Goal: Obtain resource: Download file/media

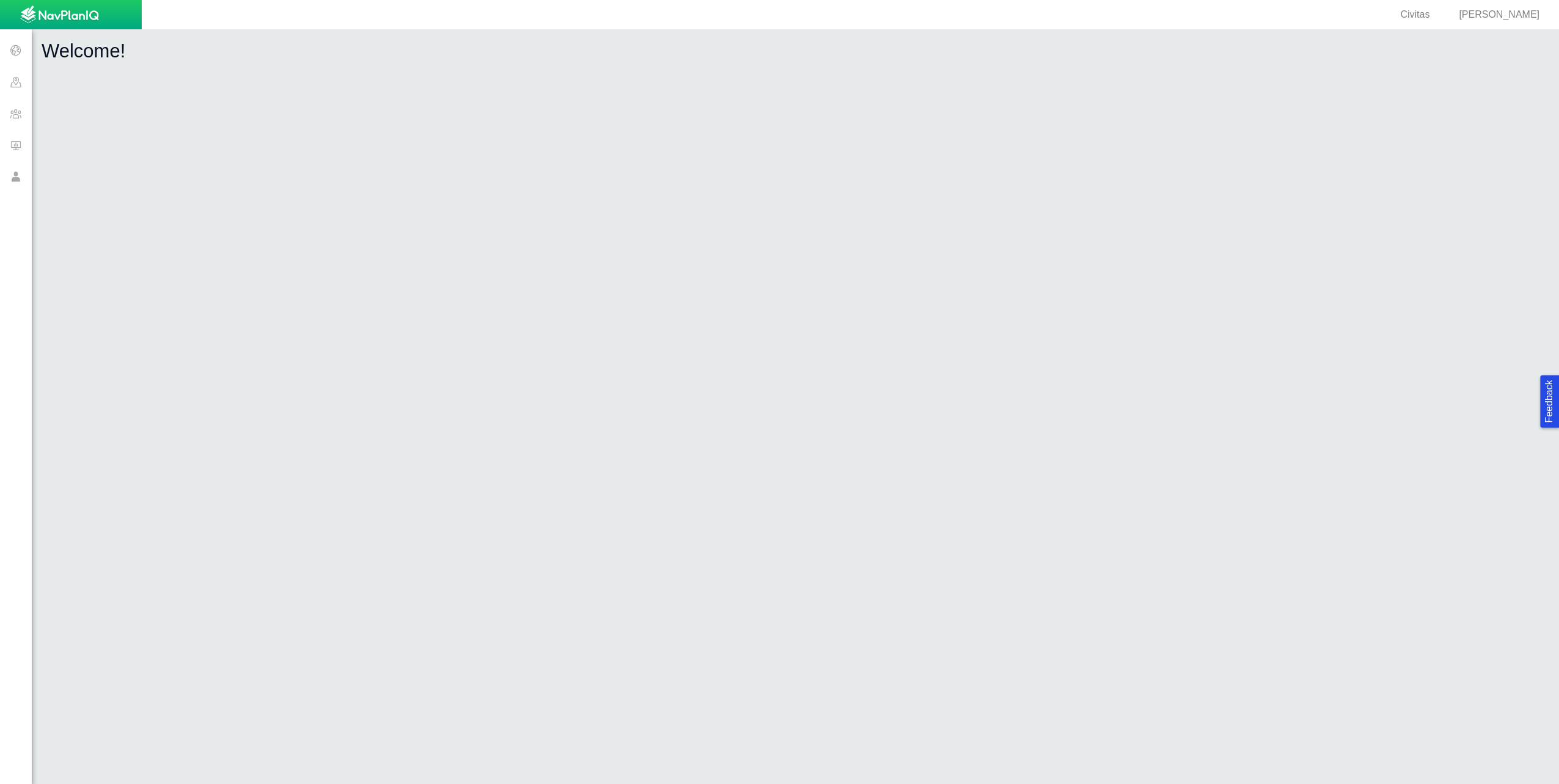
click at [17, 145] on span at bounding box center [16, 145] width 32 height 32
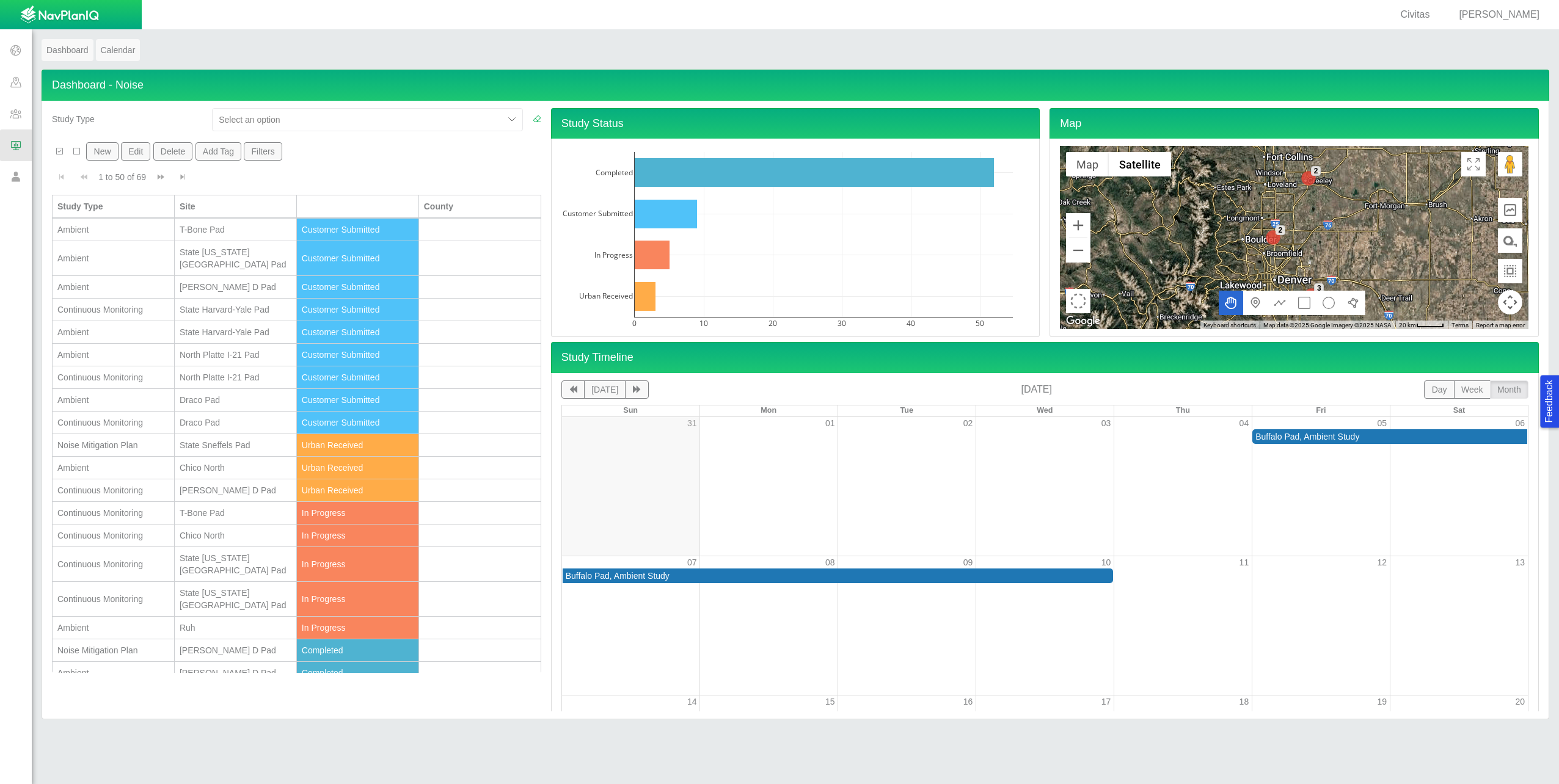
click at [116, 394] on div "Ambient" at bounding box center [113, 400] width 112 height 12
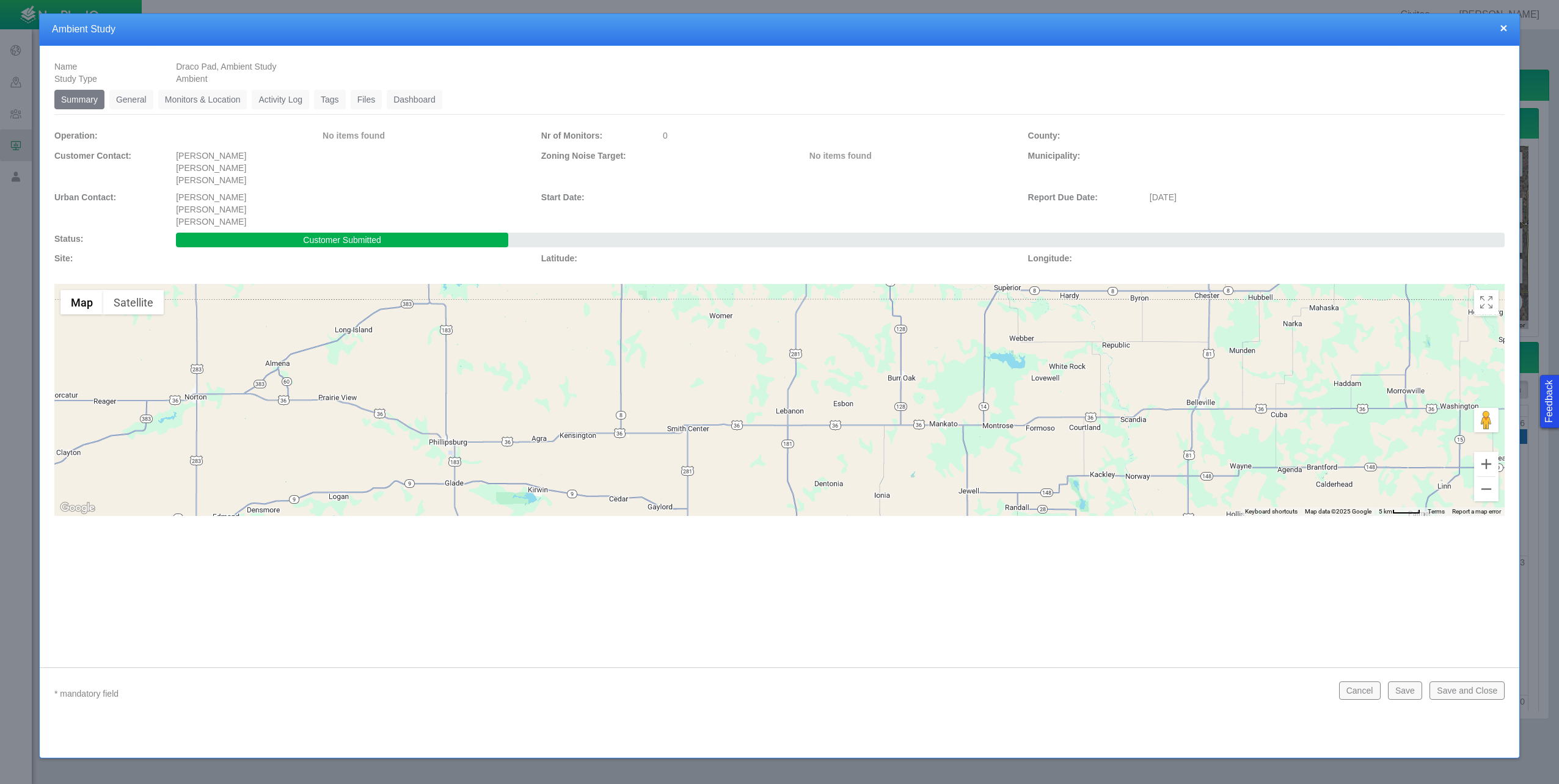
click at [364, 98] on link "Files" at bounding box center [367, 99] width 32 height 20
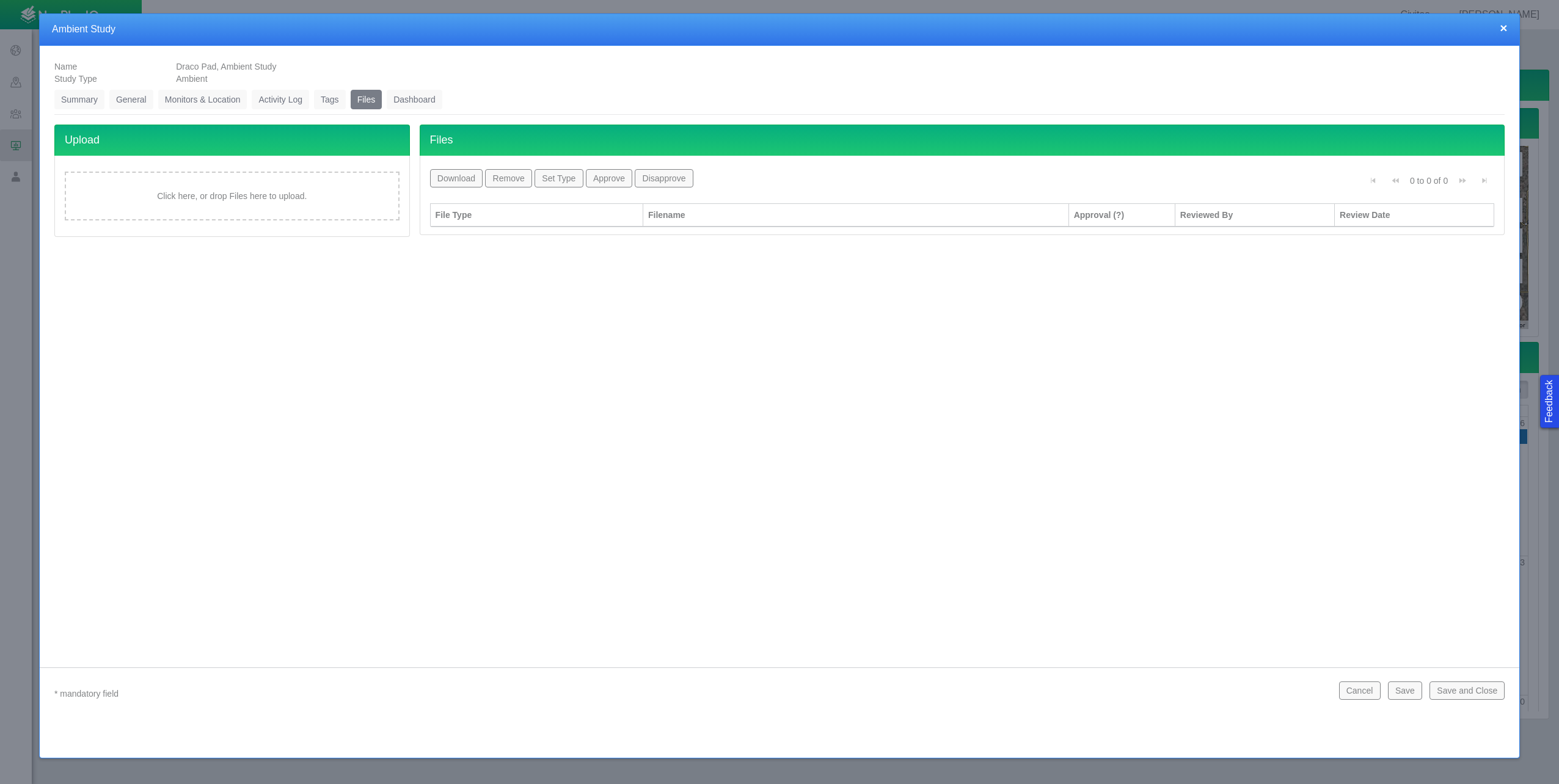
click at [121, 98] on link "General" at bounding box center [131, 99] width 44 height 20
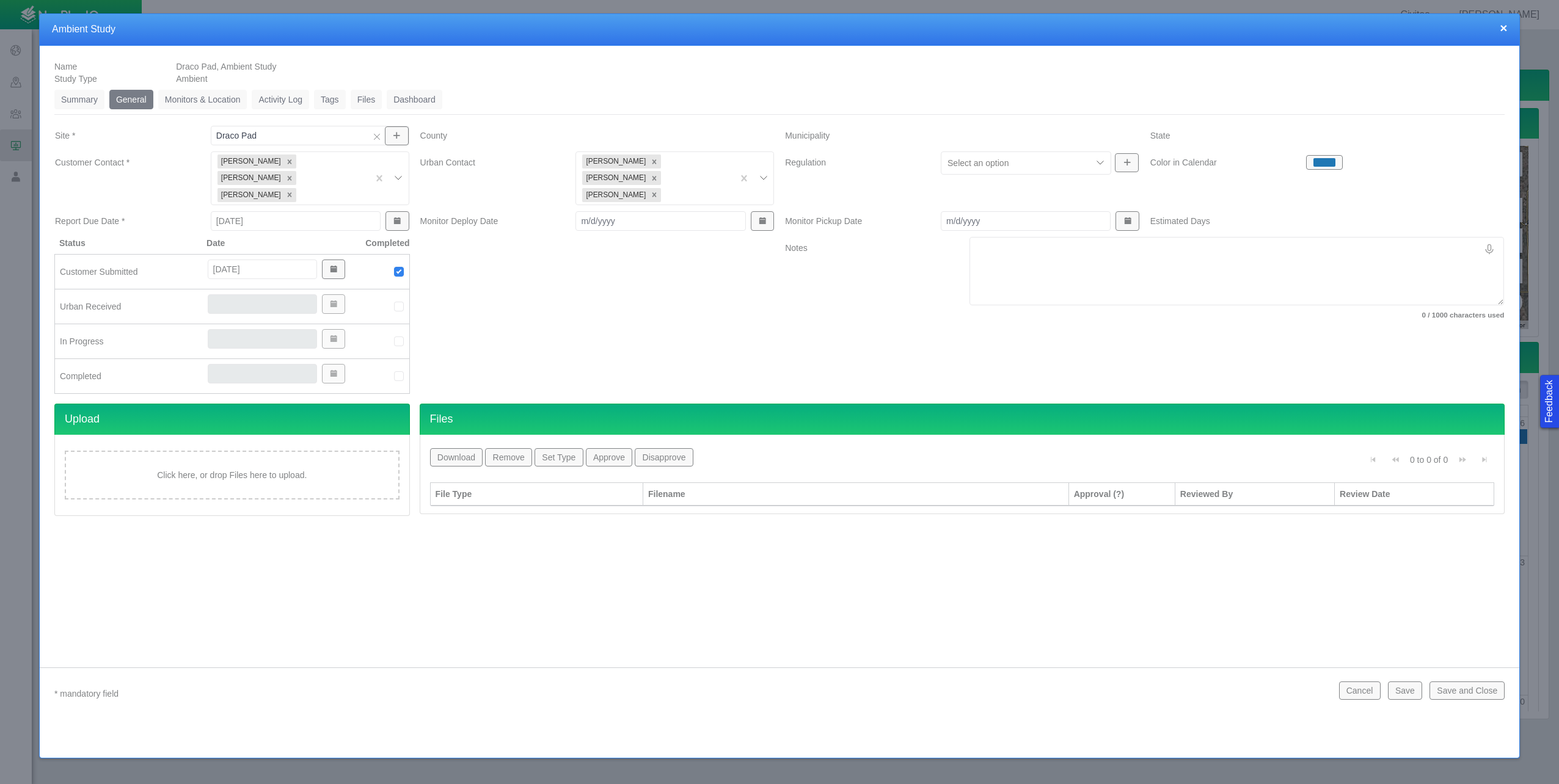
click at [71, 102] on link "Summary" at bounding box center [79, 99] width 50 height 20
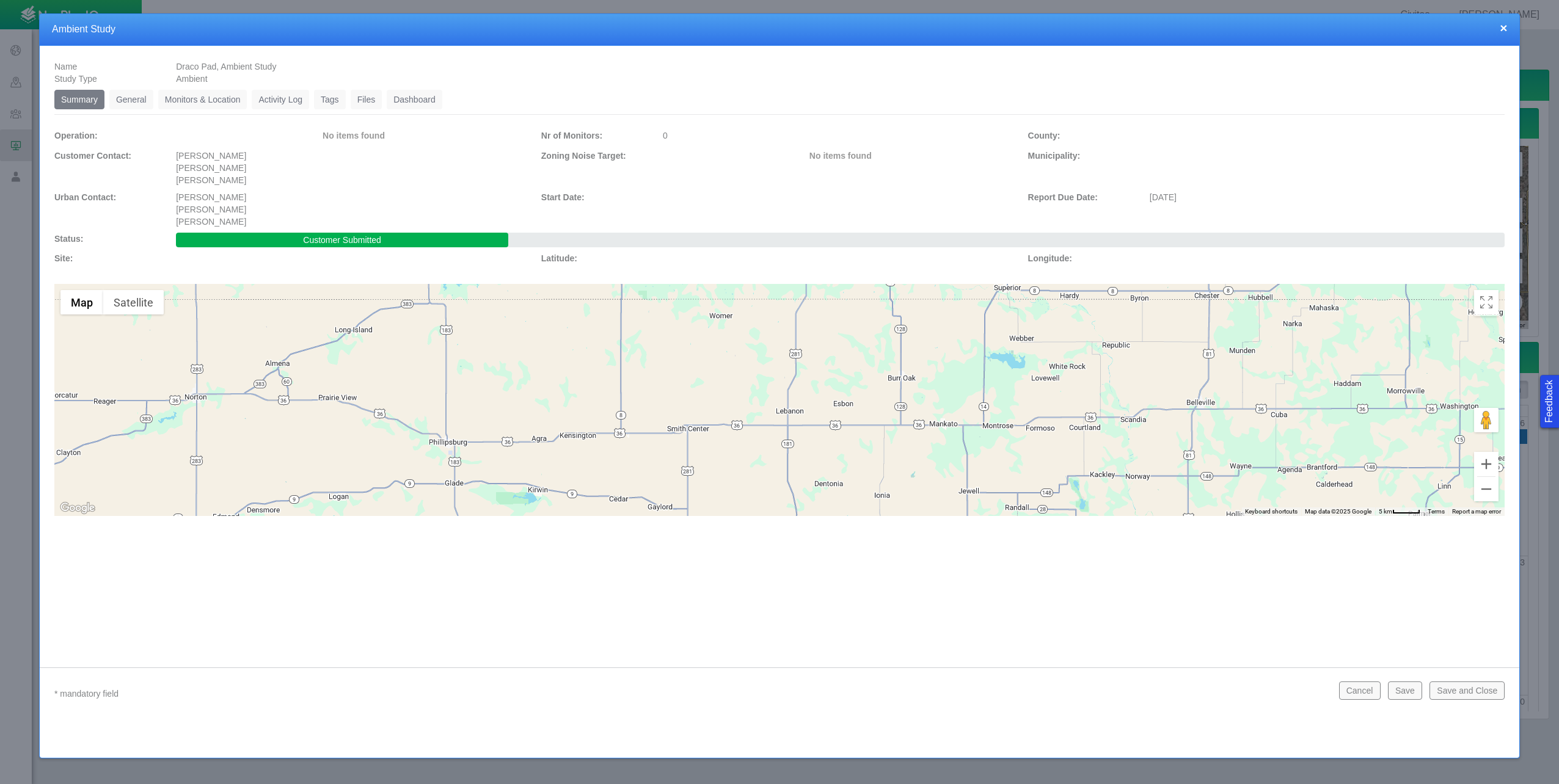
click at [289, 97] on link "Activity Log" at bounding box center [280, 99] width 57 height 20
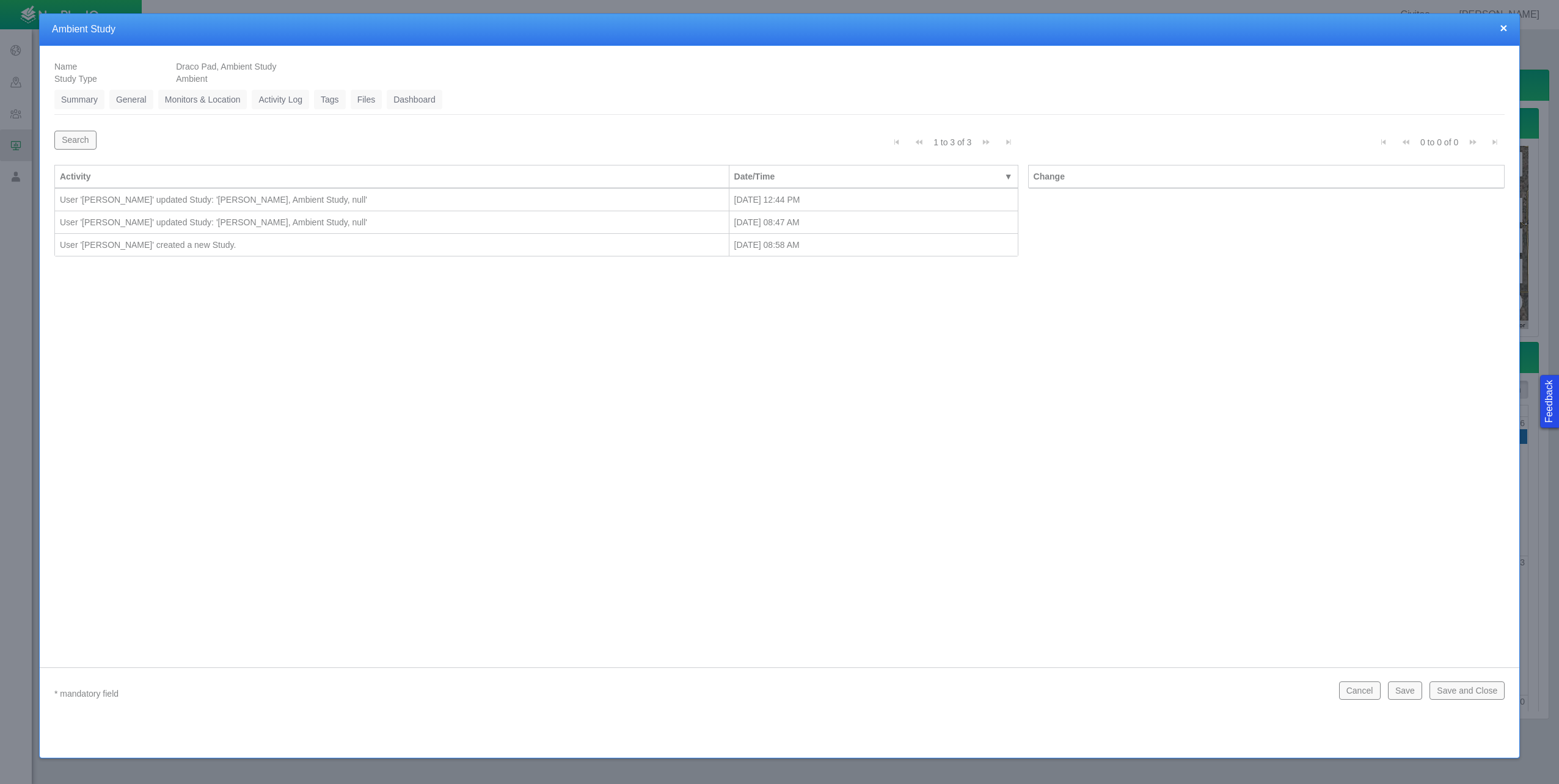
click at [1505, 29] on button "×" at bounding box center [1503, 27] width 8 height 13
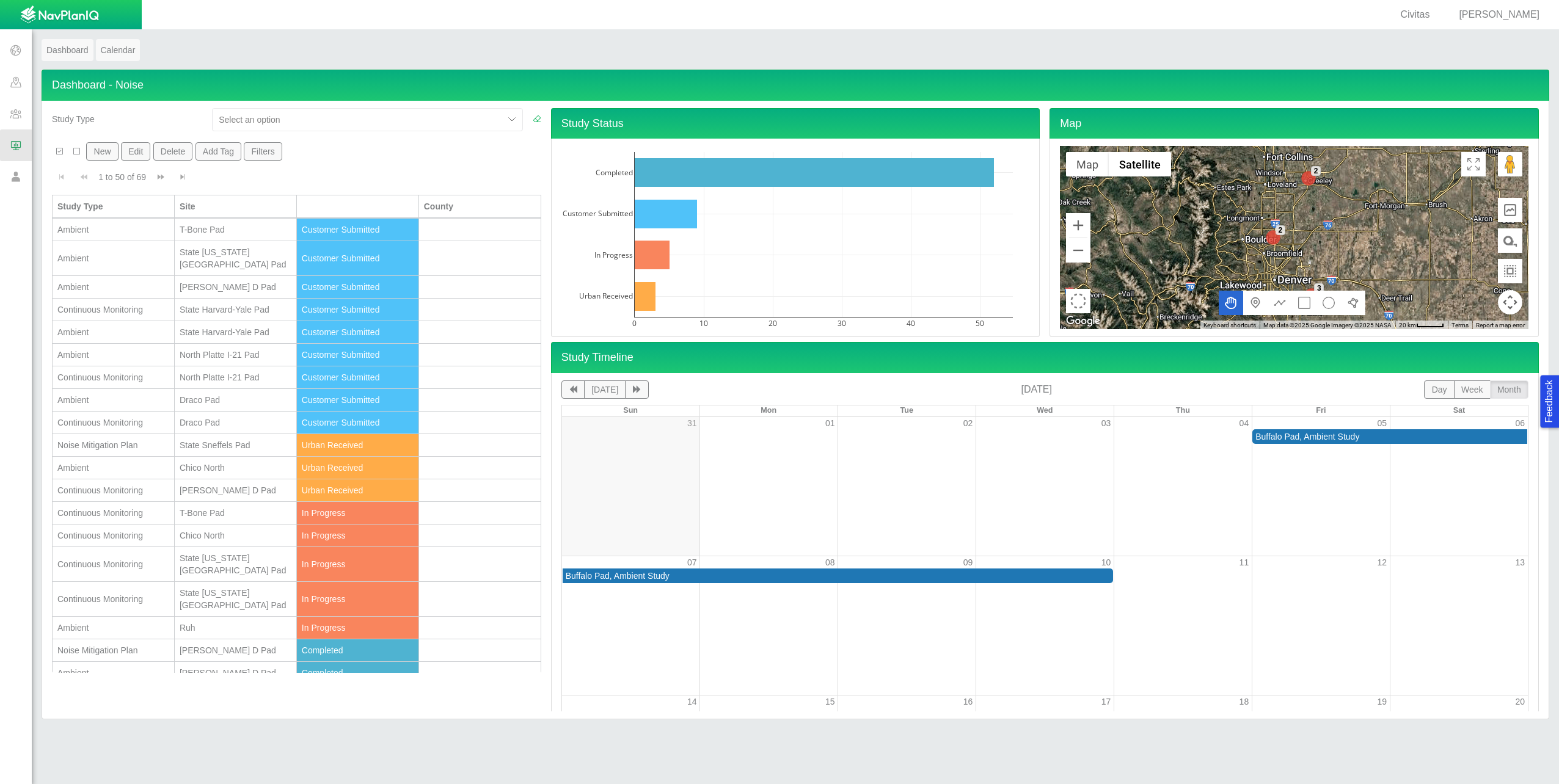
click at [125, 416] on div "Continuous Monitoring" at bounding box center [113, 422] width 112 height 12
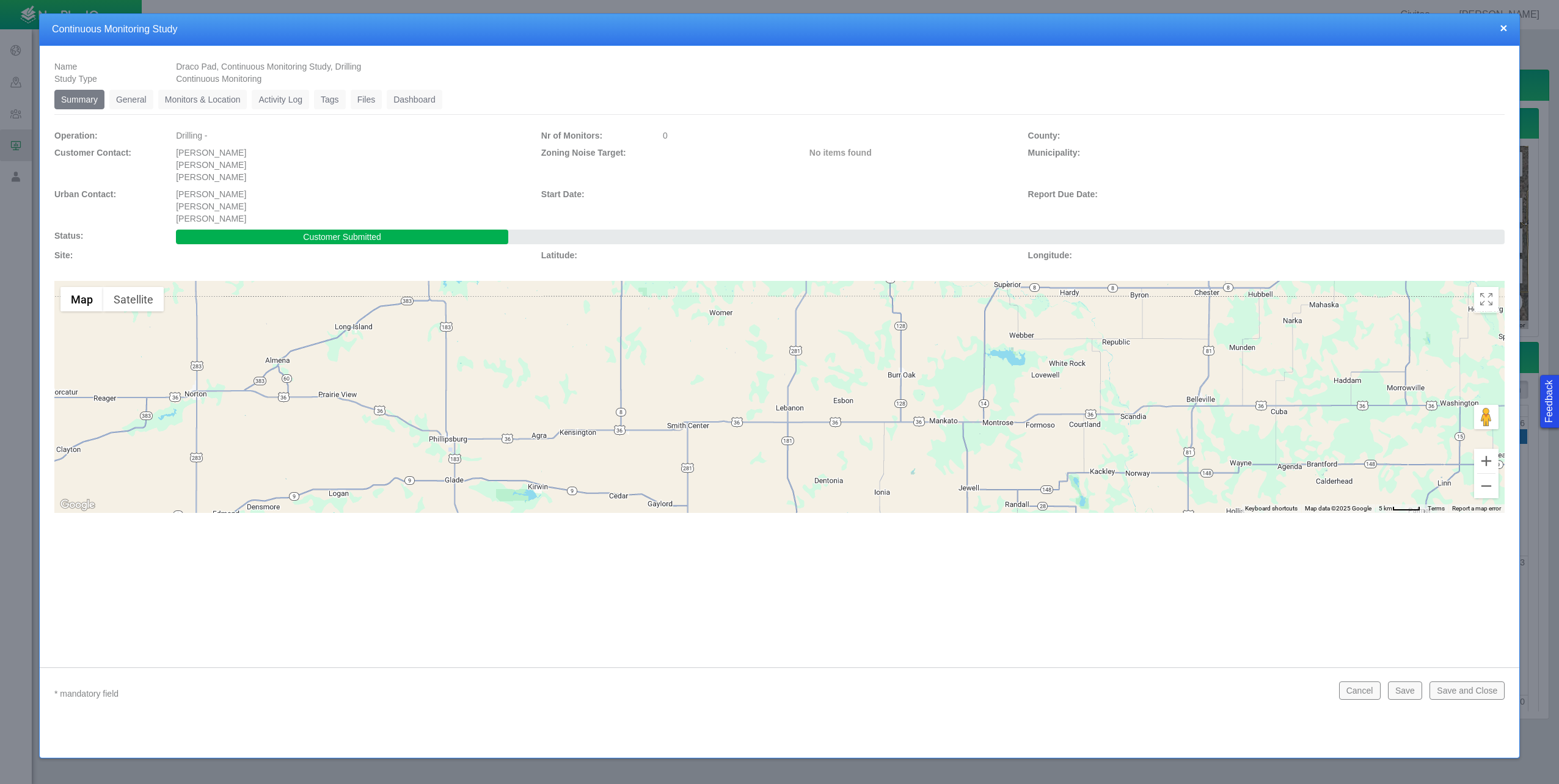
click at [358, 102] on link "Files" at bounding box center [367, 99] width 32 height 20
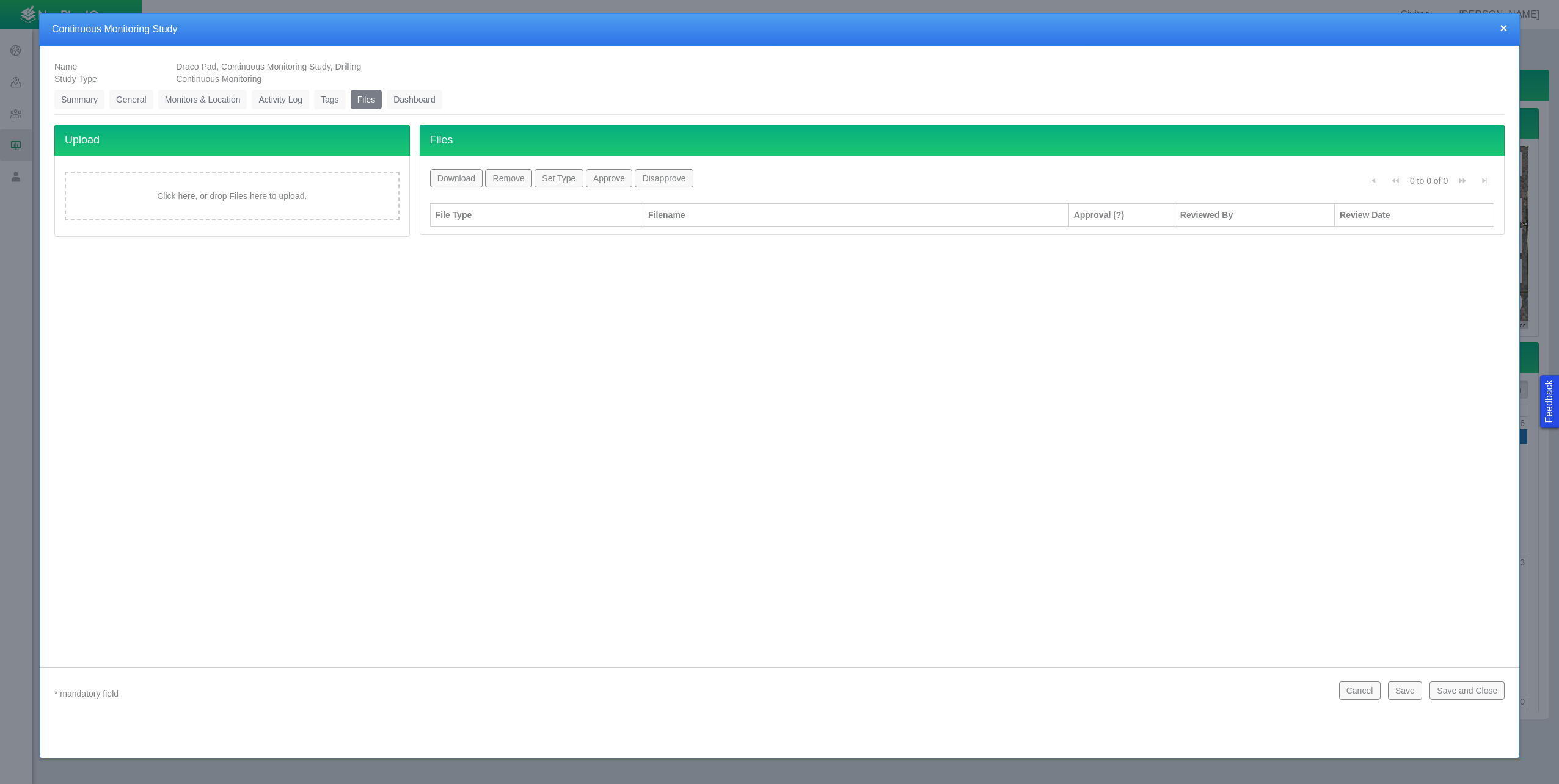
click at [119, 100] on link "General" at bounding box center [131, 99] width 44 height 20
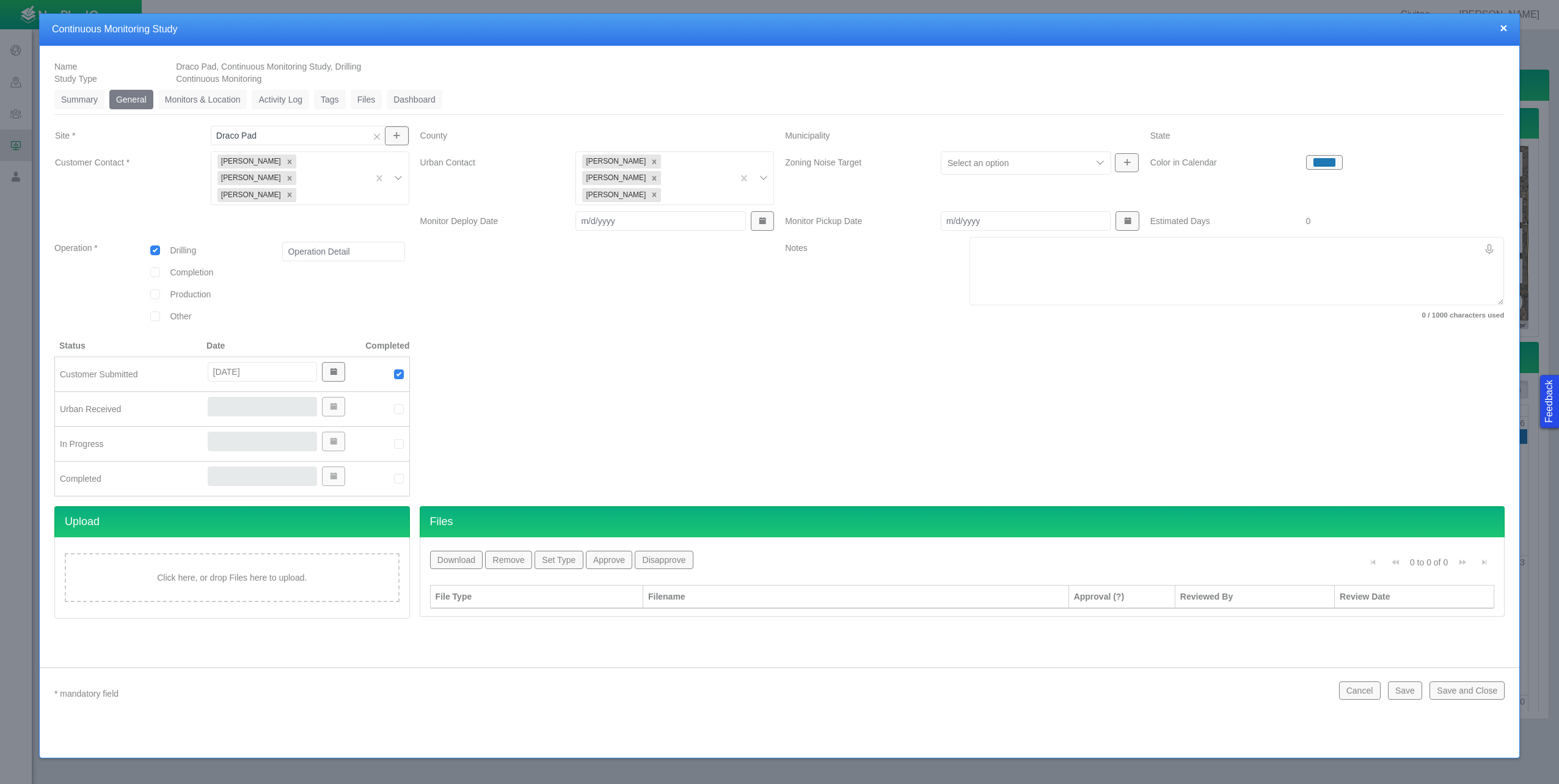
click at [1505, 29] on button "×" at bounding box center [1503, 27] width 8 height 13
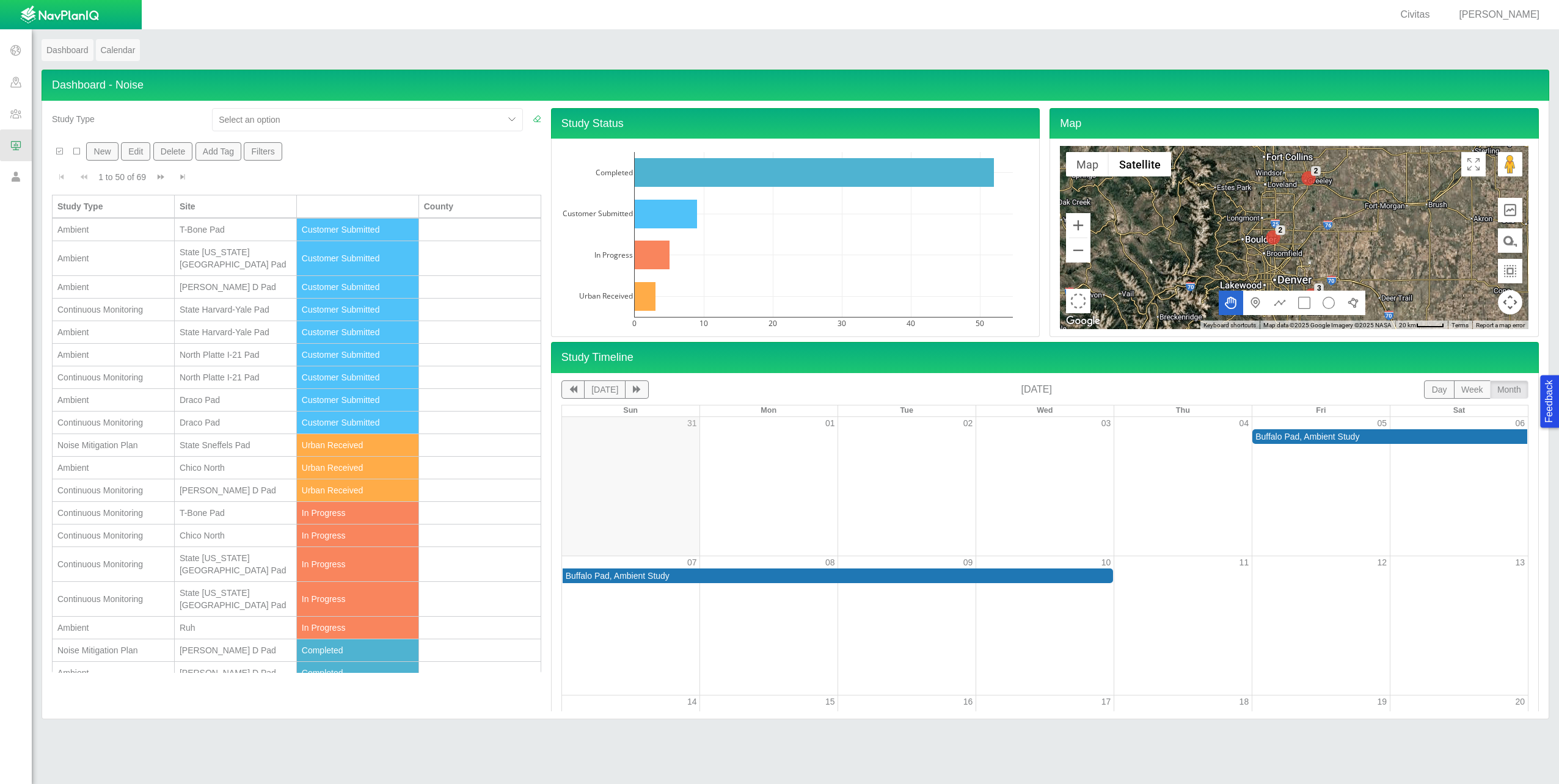
click at [15, 81] on span at bounding box center [16, 82] width 32 height 32
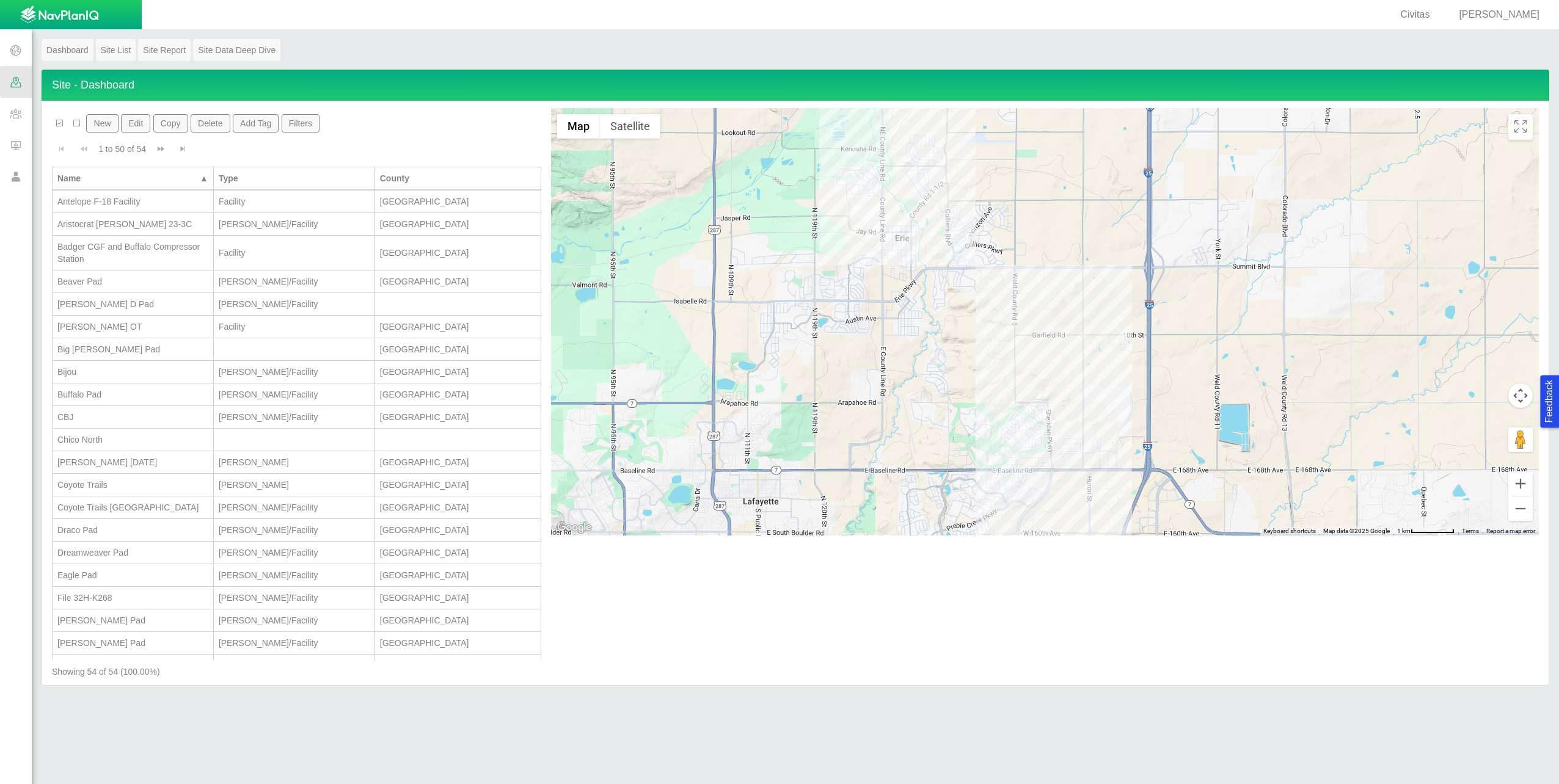
drag, startPoint x: 1095, startPoint y: 224, endPoint x: 1097, endPoint y: 362, distance: 138.0
click at [1097, 362] on div at bounding box center [1044, 321] width 987 height 427
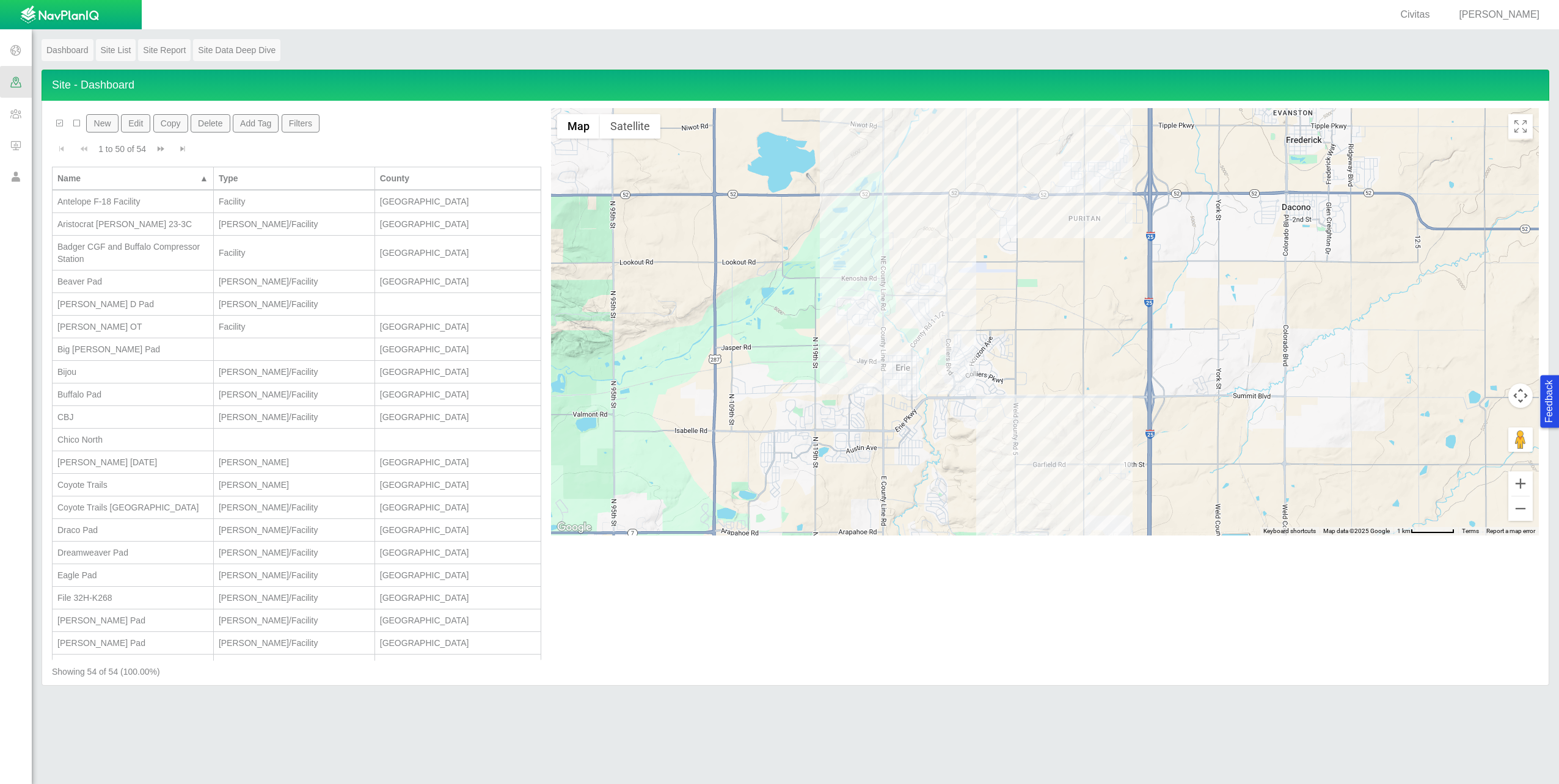
drag, startPoint x: 1078, startPoint y: 248, endPoint x: 1079, endPoint y: 380, distance: 132.0
click at [1079, 380] on div at bounding box center [1044, 321] width 987 height 427
click at [1066, 432] on div at bounding box center [1044, 321] width 987 height 427
click at [1066, 432] on div "Draco Pad Number: County: [GEOGRAPHIC_DATA]" at bounding box center [1044, 321] width 987 height 427
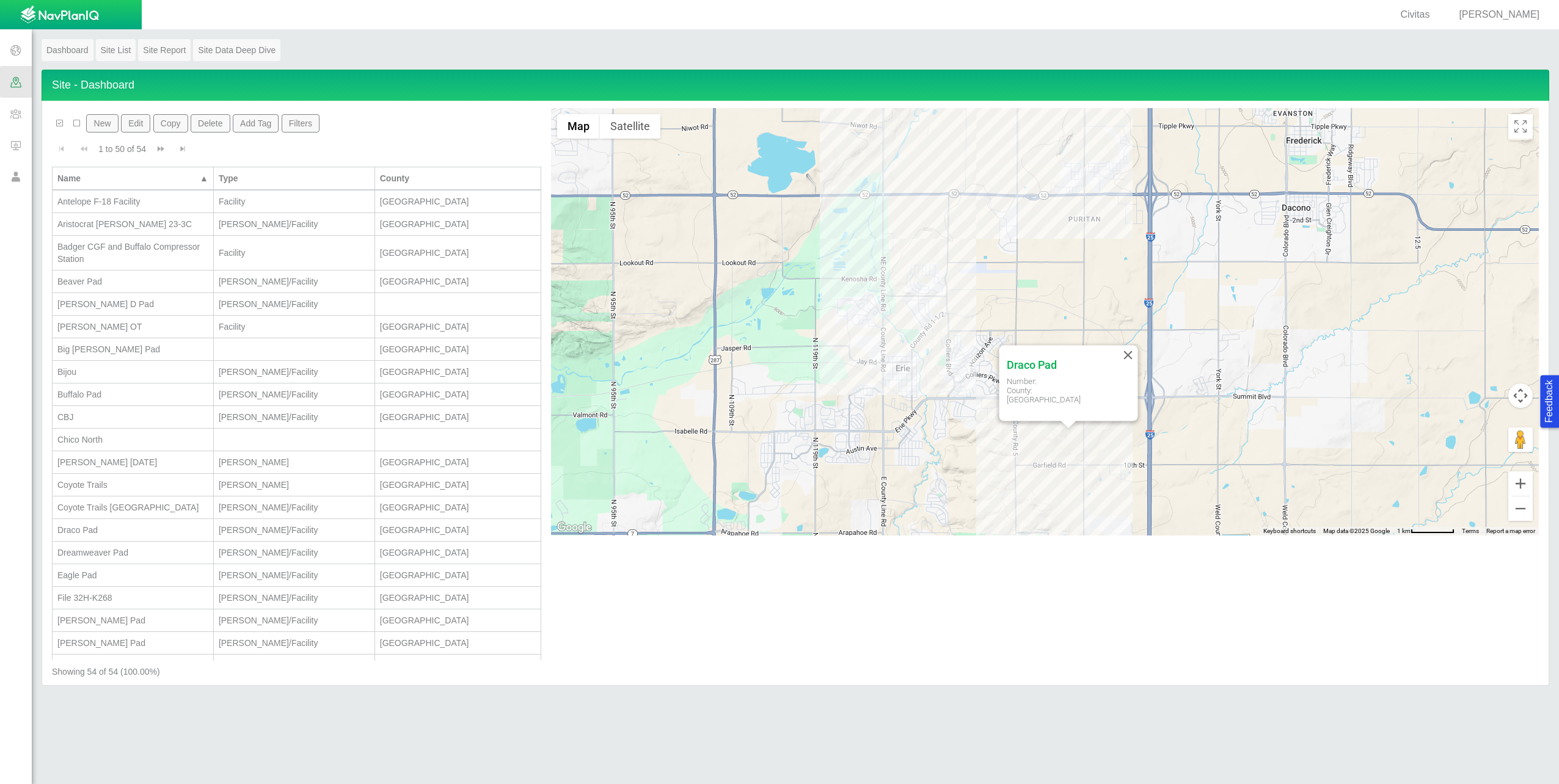
click at [1066, 432] on div "Draco Pad Number: County: [GEOGRAPHIC_DATA]" at bounding box center [1044, 321] width 987 height 427
click at [1068, 438] on div "Draco Pad Number: County: [GEOGRAPHIC_DATA]" at bounding box center [1044, 321] width 987 height 427
click at [1049, 371] on h4 "Draco Pad" at bounding box center [1032, 364] width 50 height 14
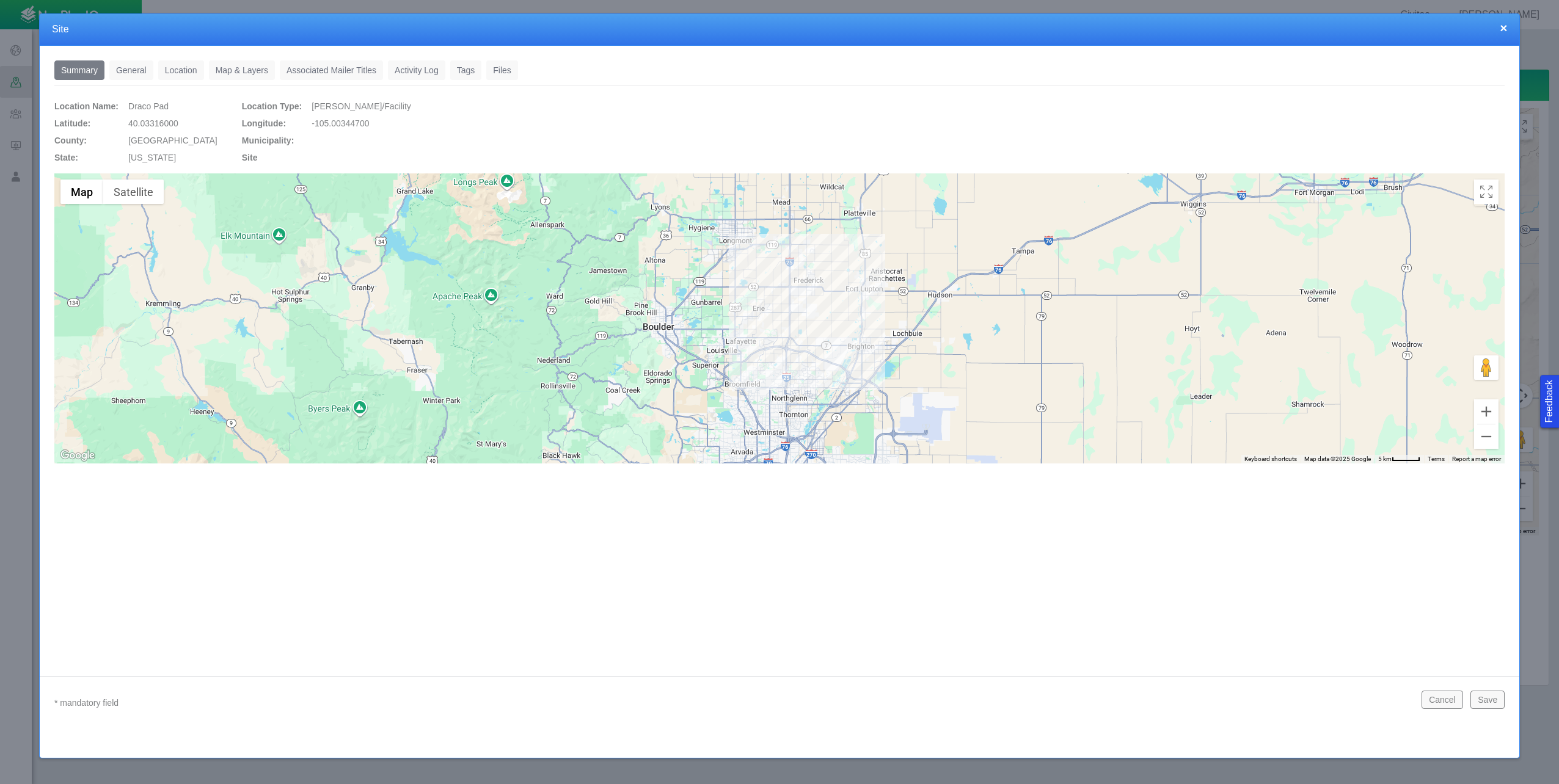
click at [188, 69] on link "Location" at bounding box center [181, 70] width 46 height 20
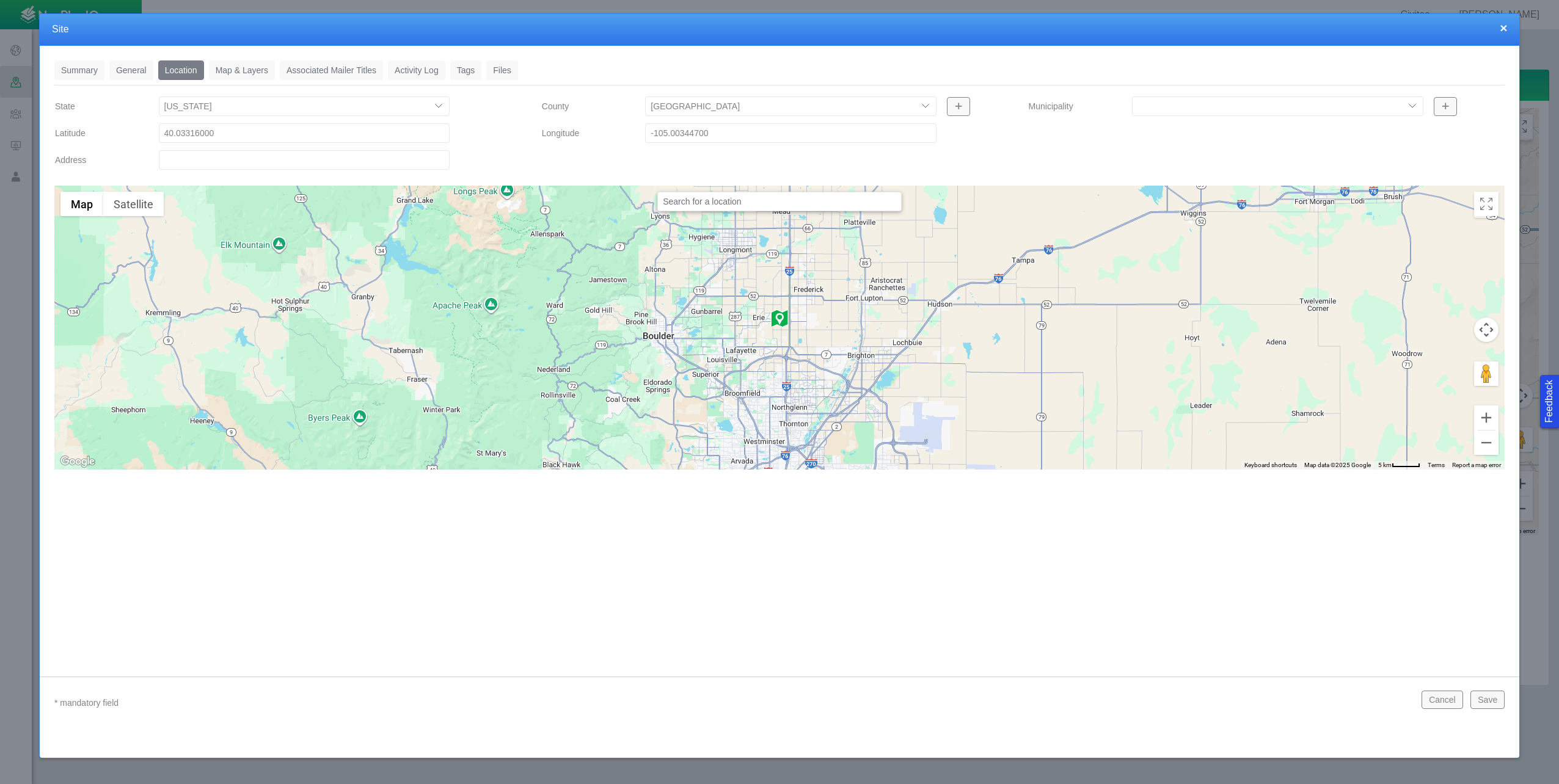
click at [234, 70] on link "Map & Layers" at bounding box center [242, 70] width 66 height 20
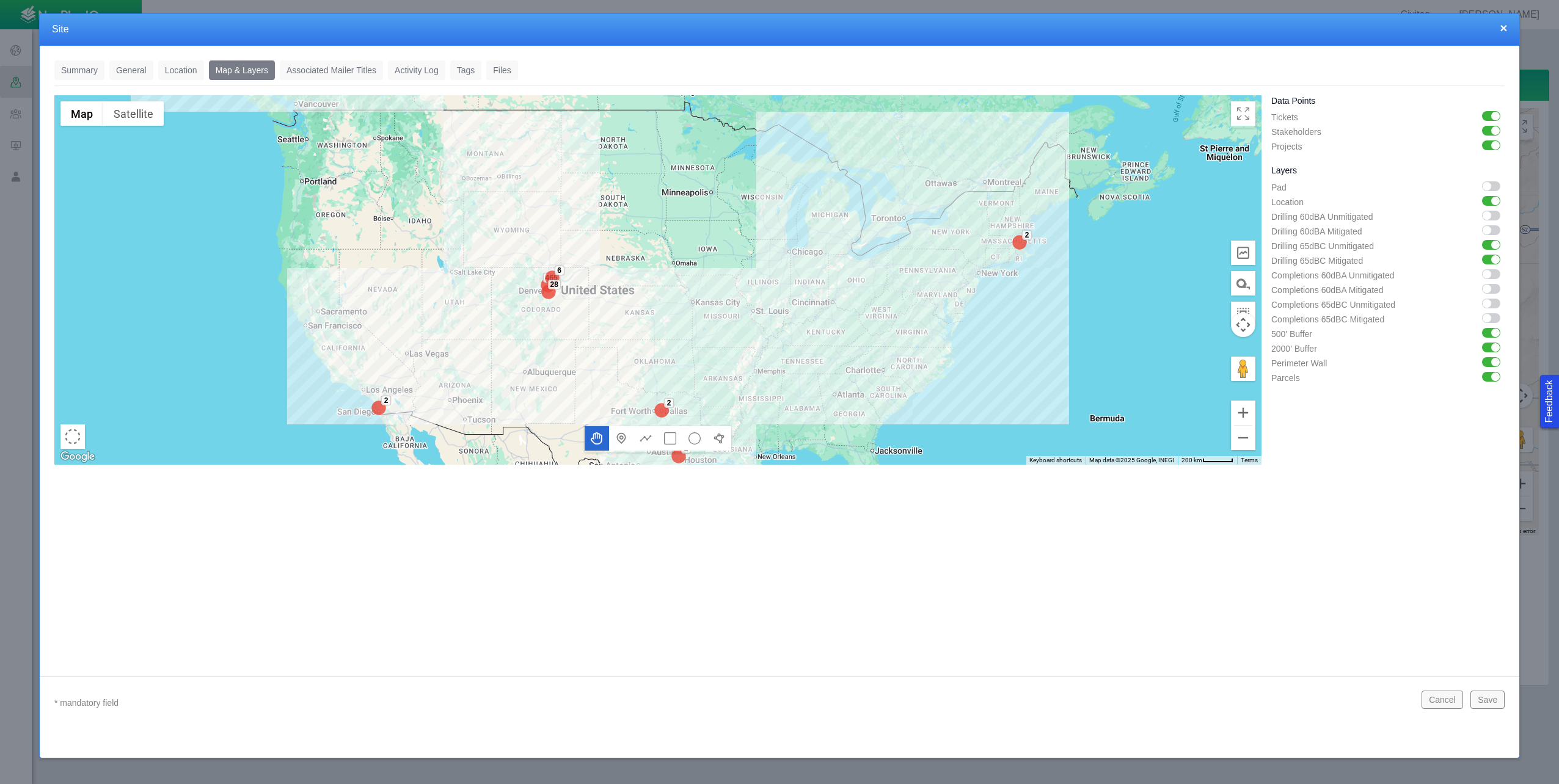
click at [309, 70] on link "Associated Mailer Titles" at bounding box center [331, 70] width 103 height 20
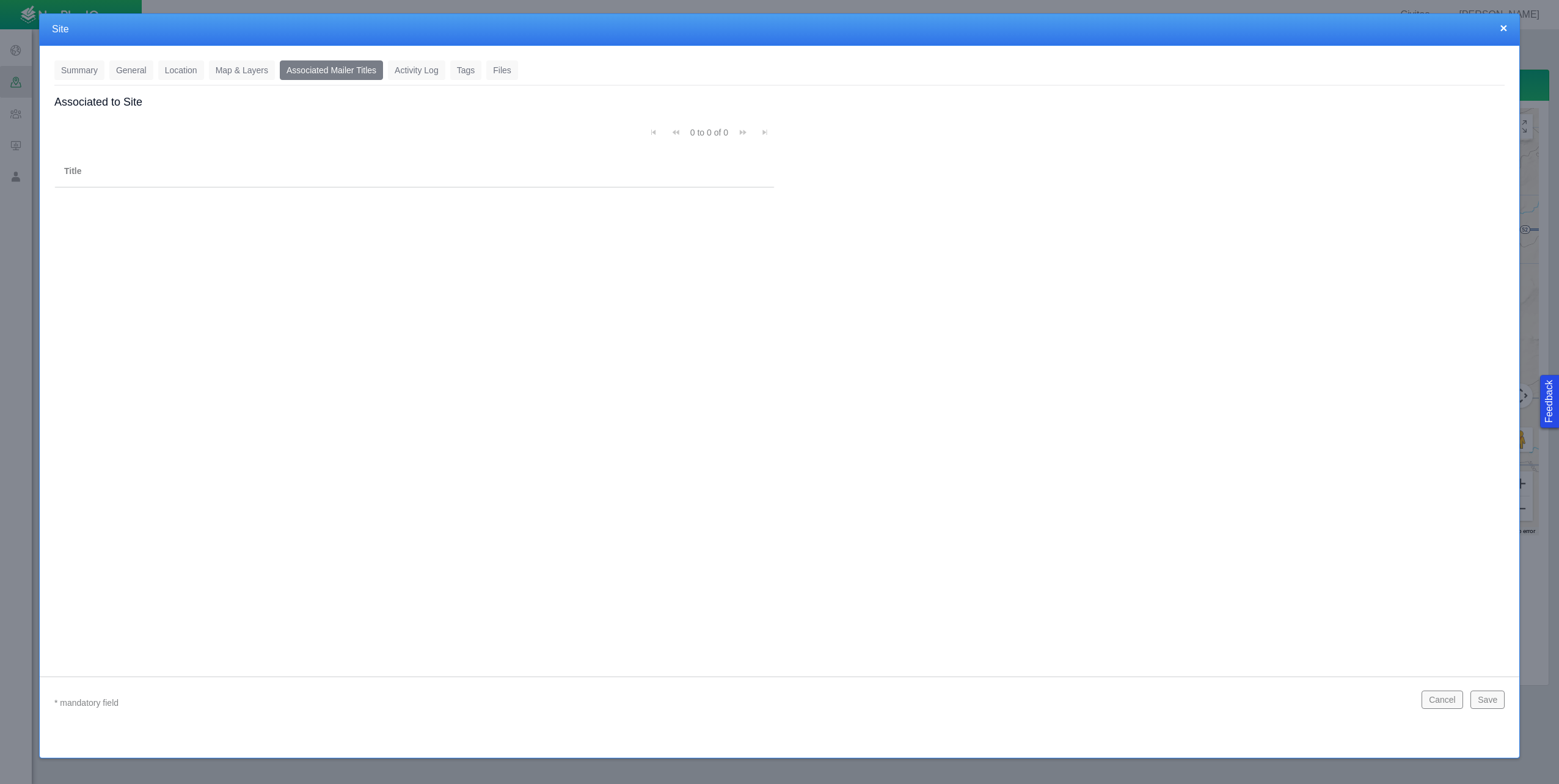
click at [406, 73] on link "Activity Log" at bounding box center [416, 70] width 57 height 20
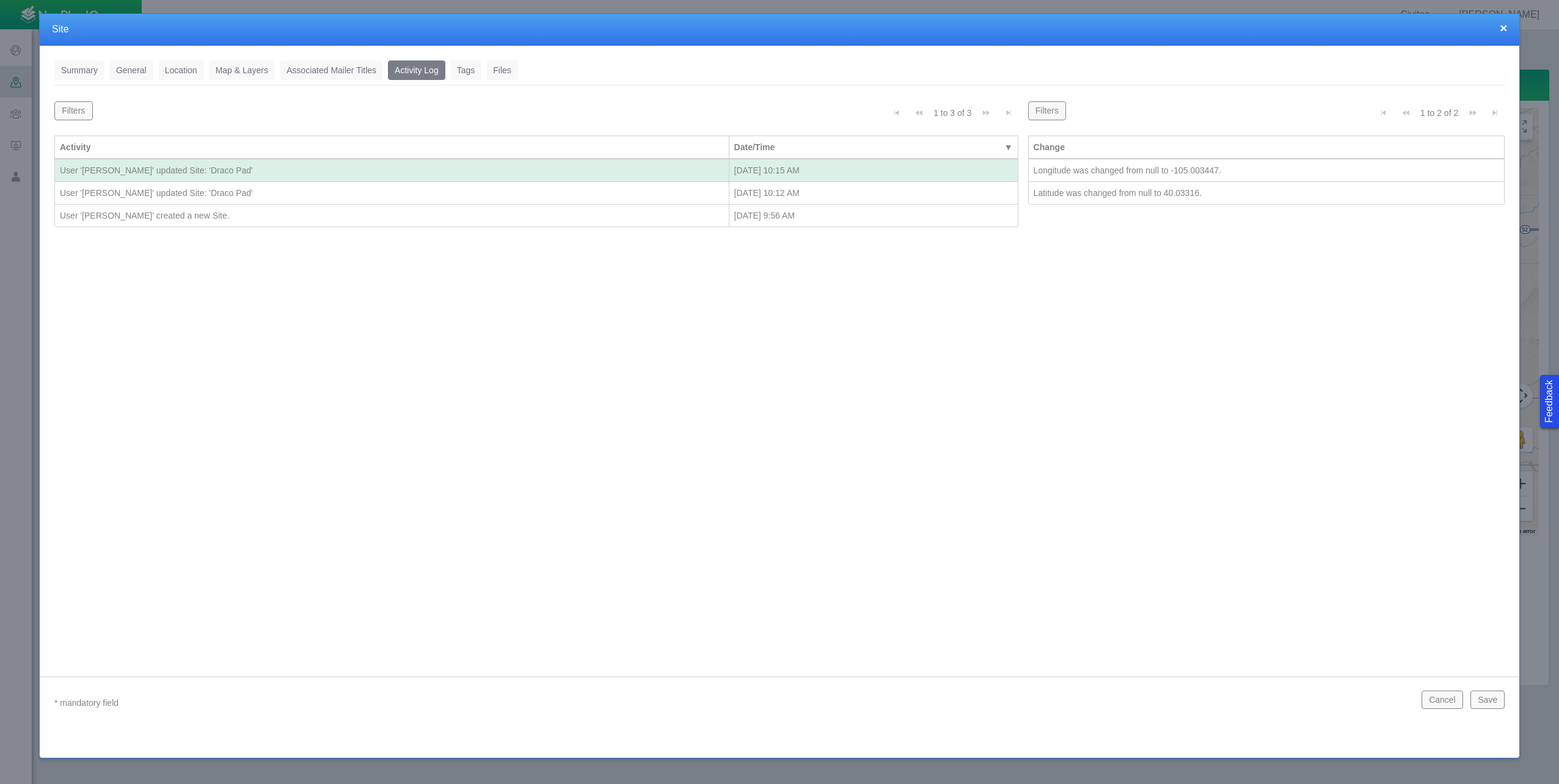
click at [467, 74] on link "Tags" at bounding box center [466, 70] width 32 height 20
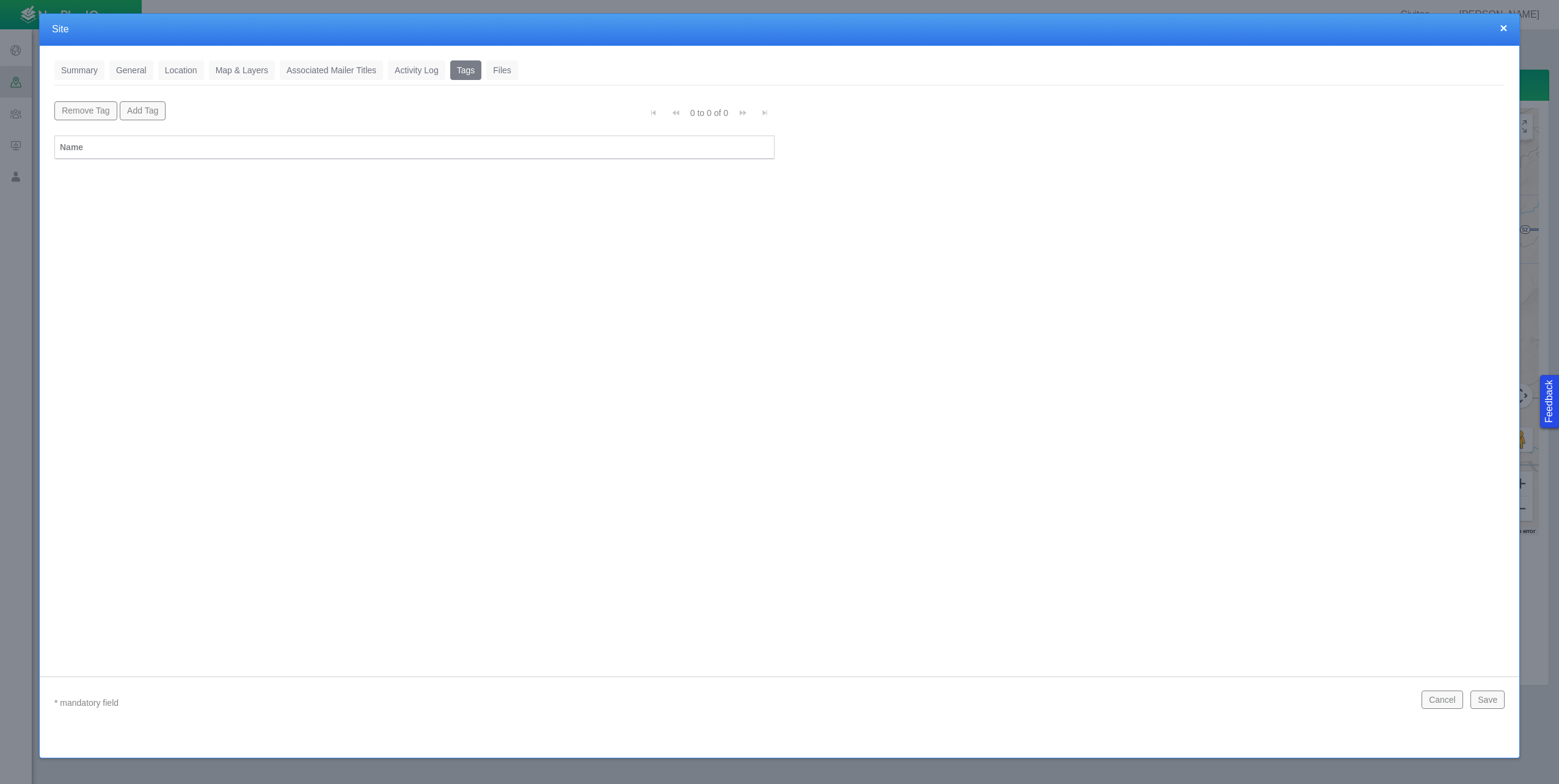
click at [498, 68] on link "Files" at bounding box center [502, 70] width 32 height 20
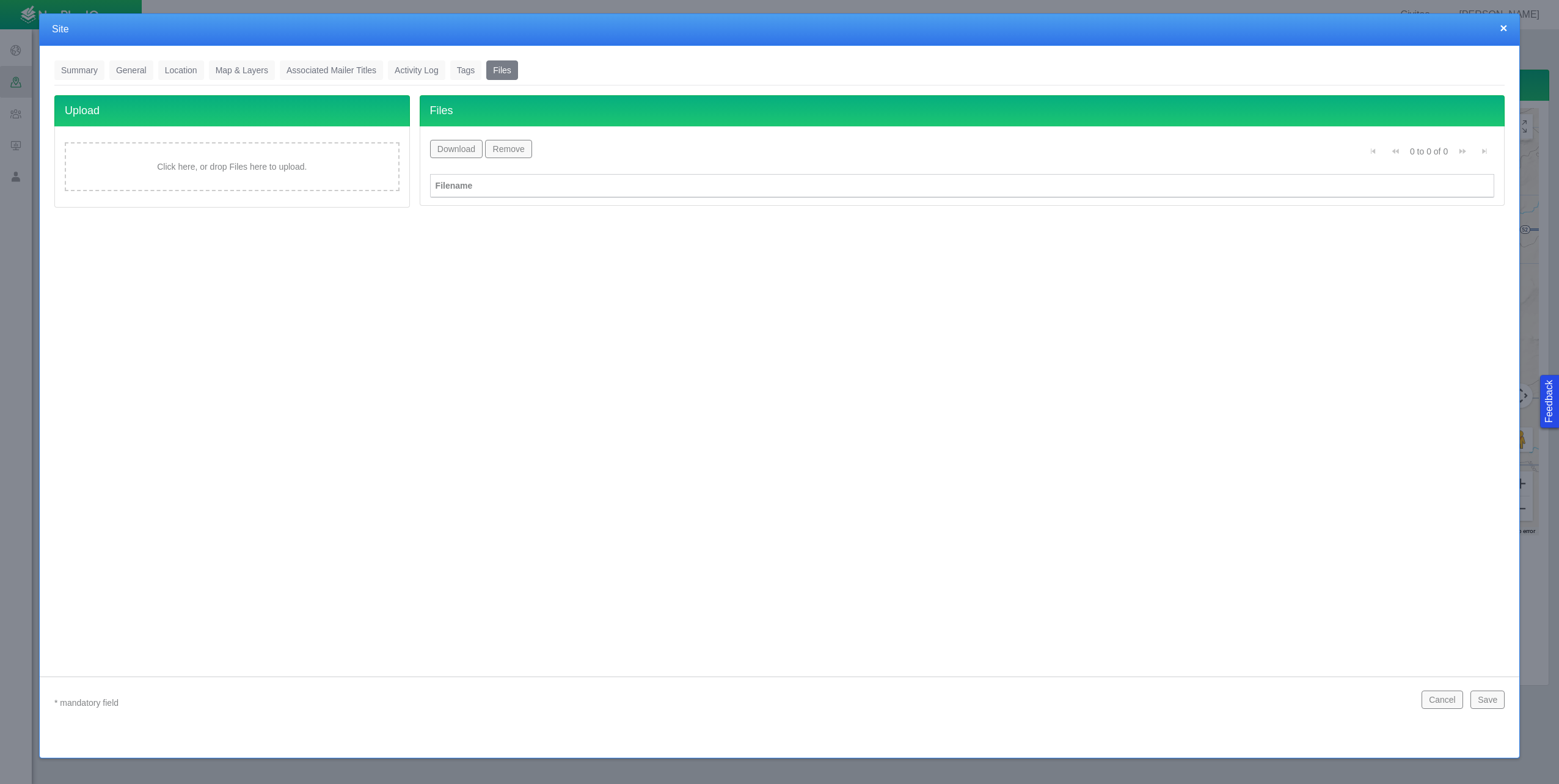
click at [1506, 28] on button "×" at bounding box center [1503, 27] width 8 height 13
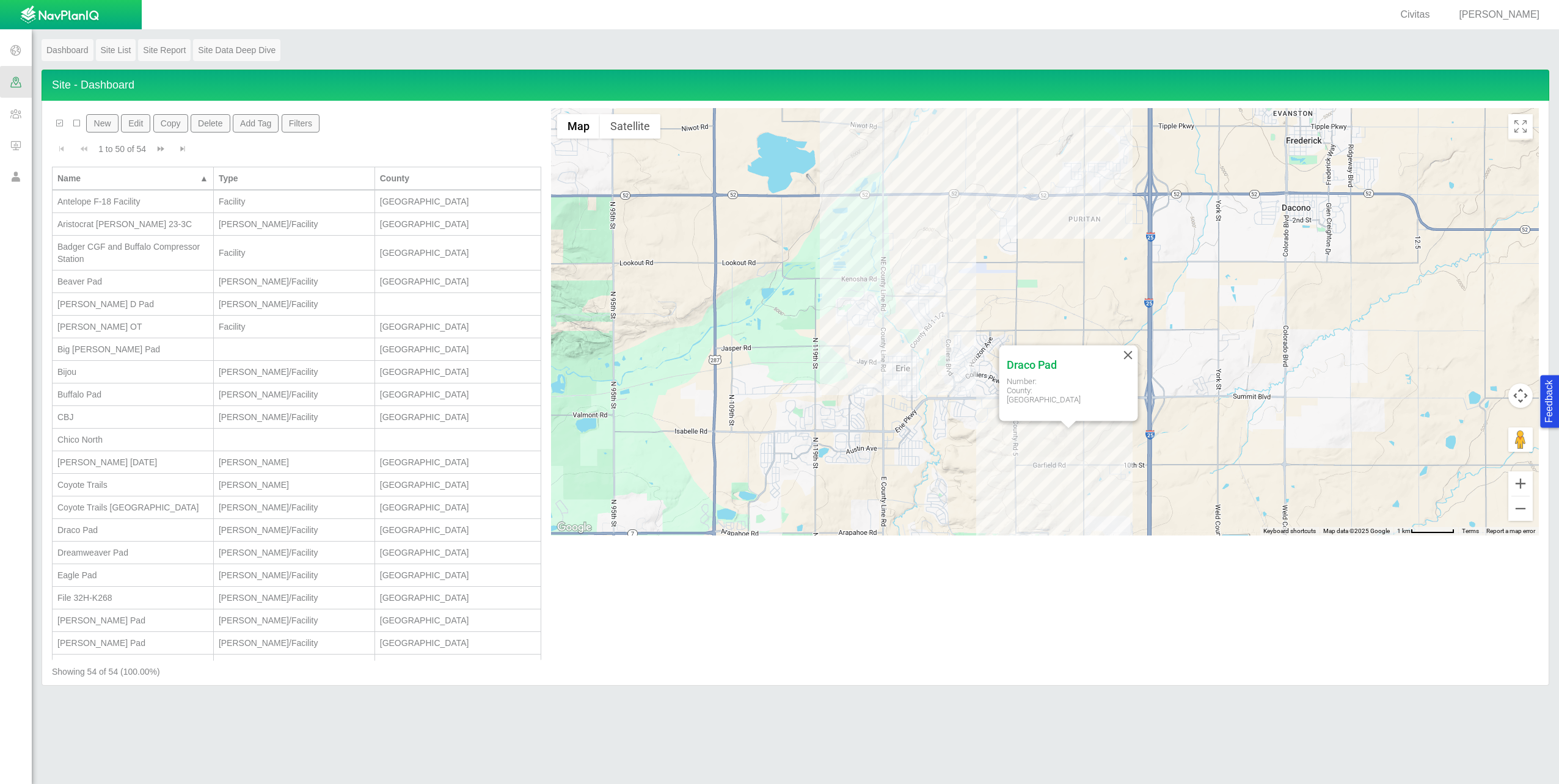
click at [17, 181] on span at bounding box center [16, 177] width 32 height 32
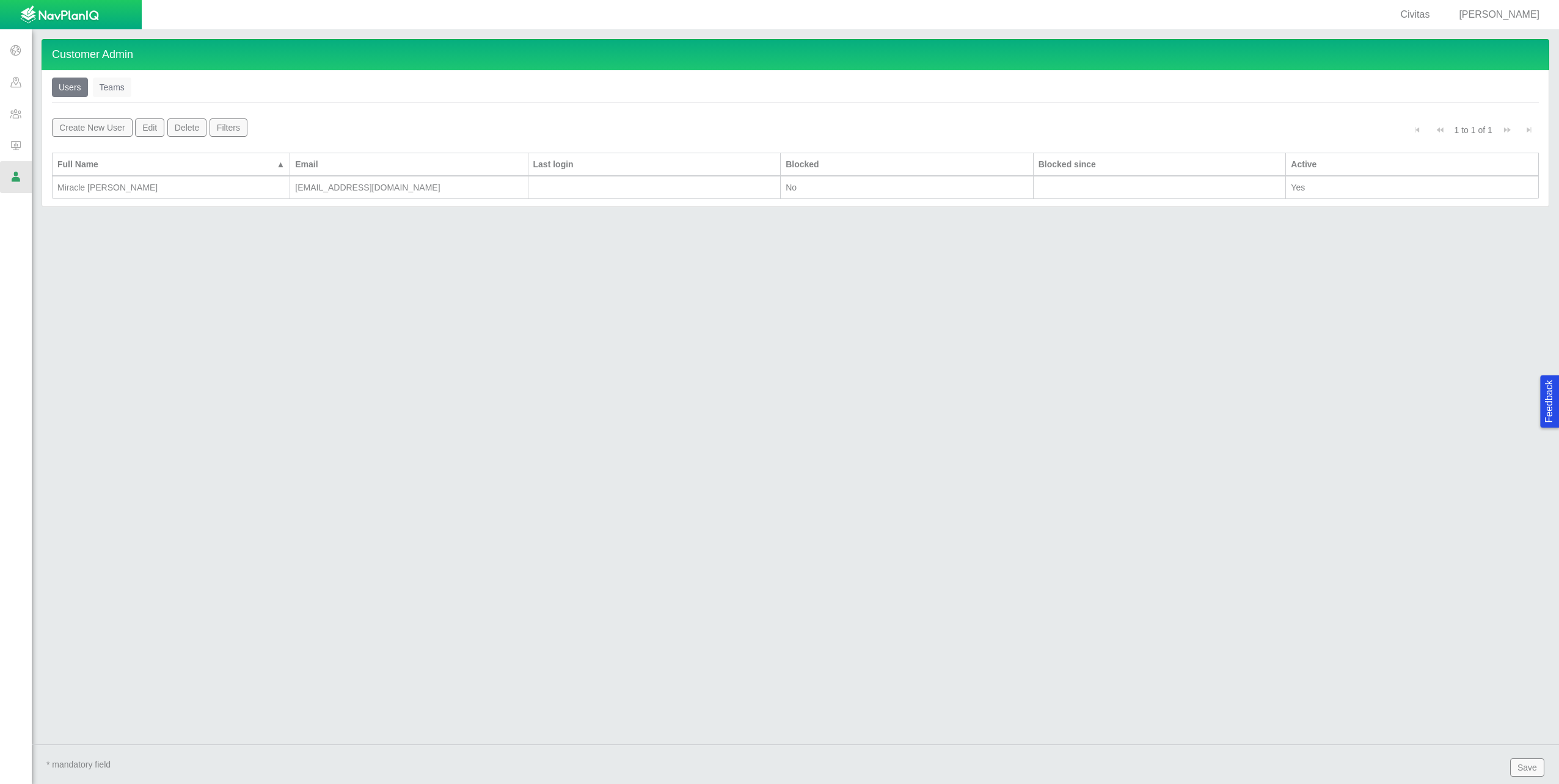
click at [20, 146] on span at bounding box center [16, 145] width 32 height 32
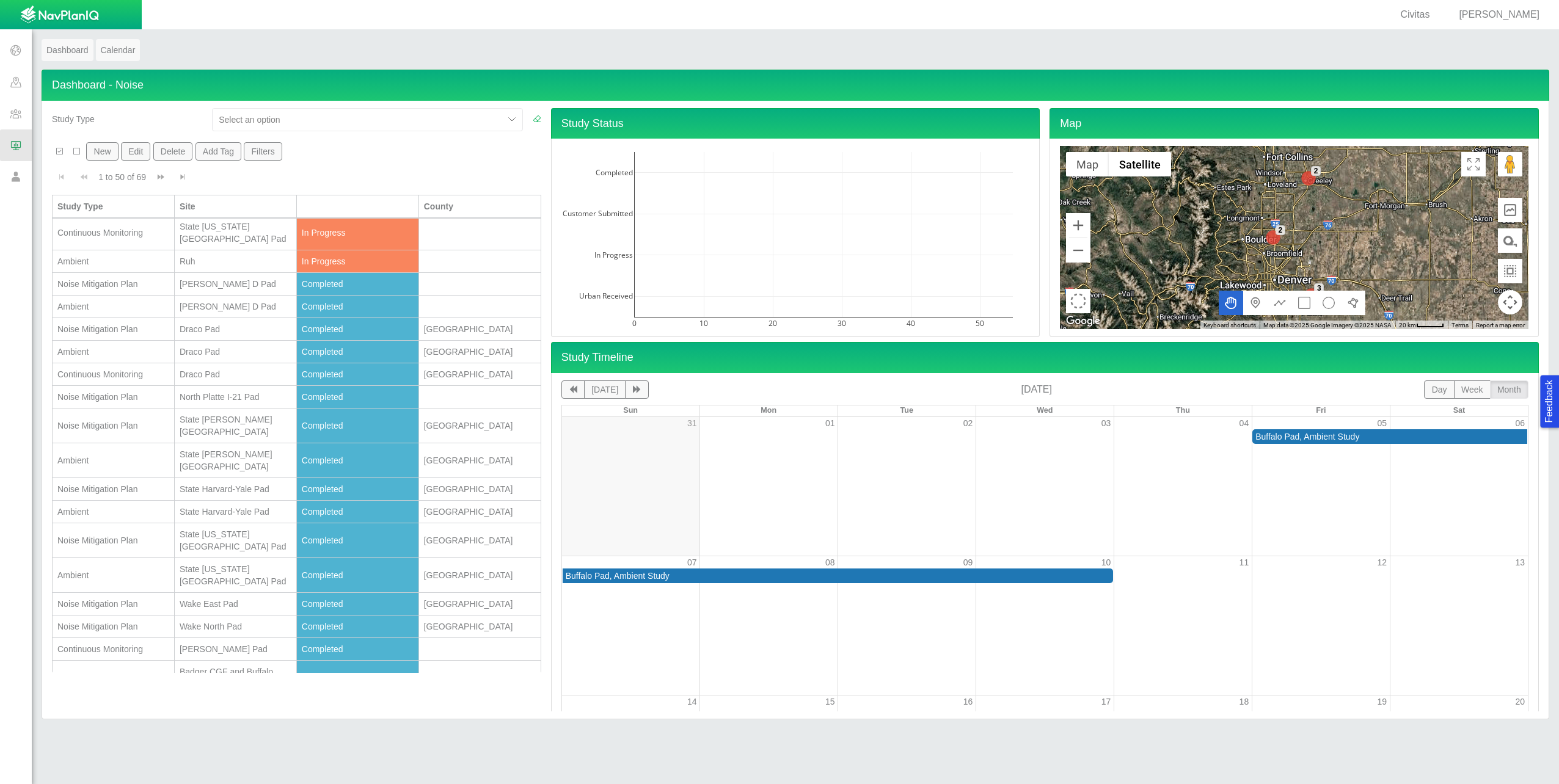
scroll to position [305, 0]
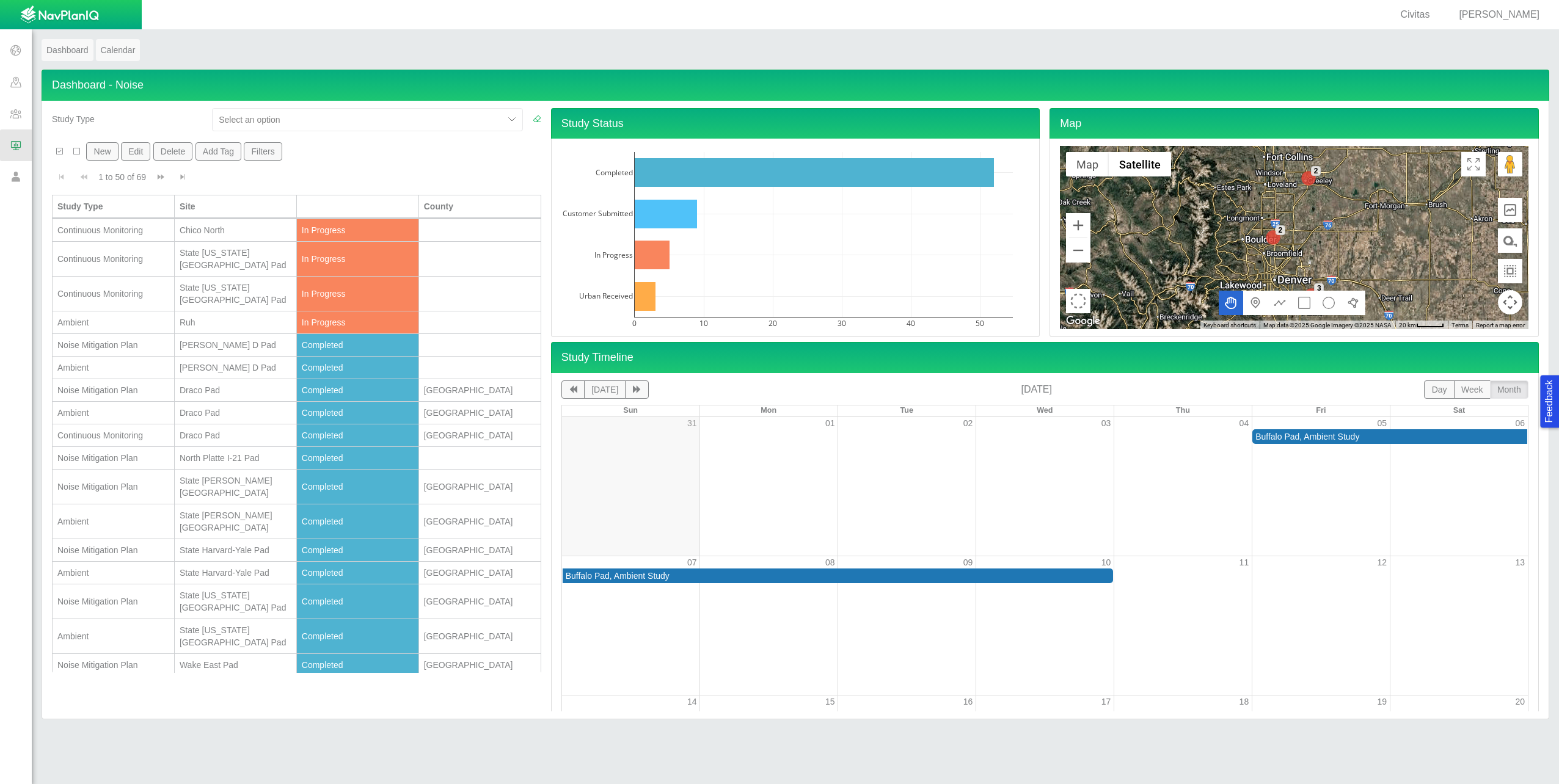
click at [101, 384] on div "Noise Mitigation Plan" at bounding box center [113, 390] width 112 height 12
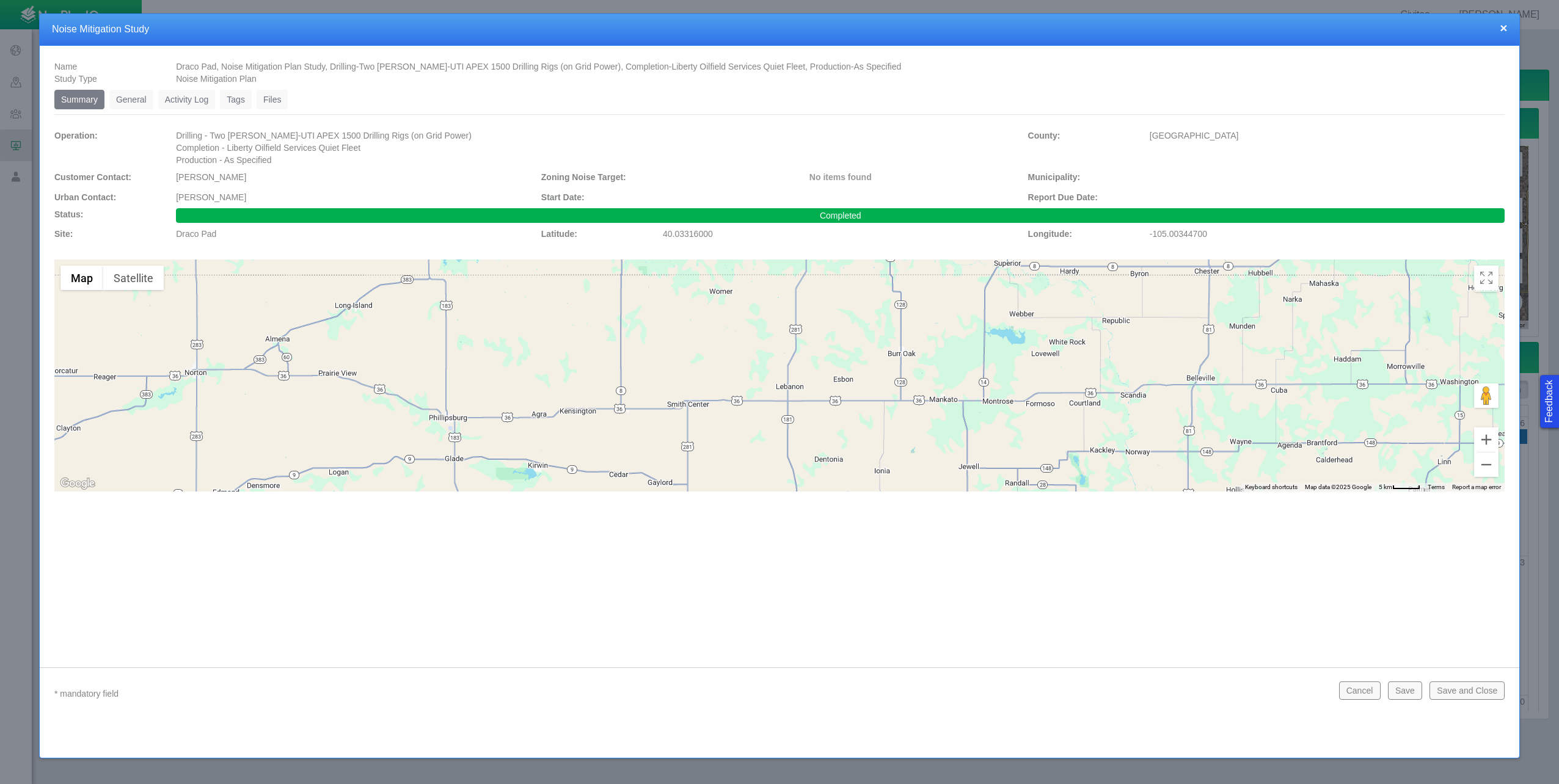
click at [272, 102] on link "Files" at bounding box center [272, 99] width 32 height 20
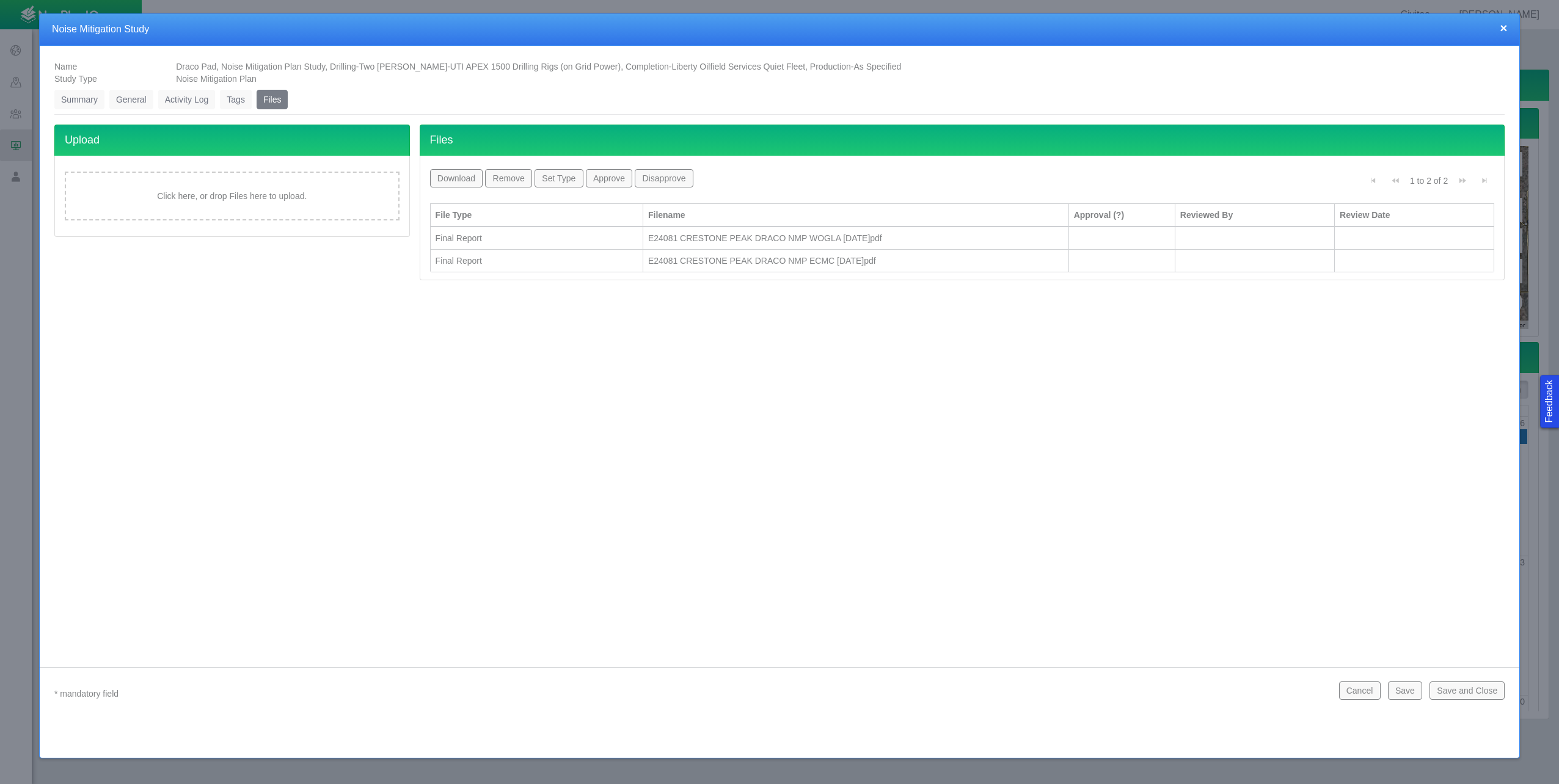
click at [547, 235] on div "Final Report" at bounding box center [536, 238] width 202 height 12
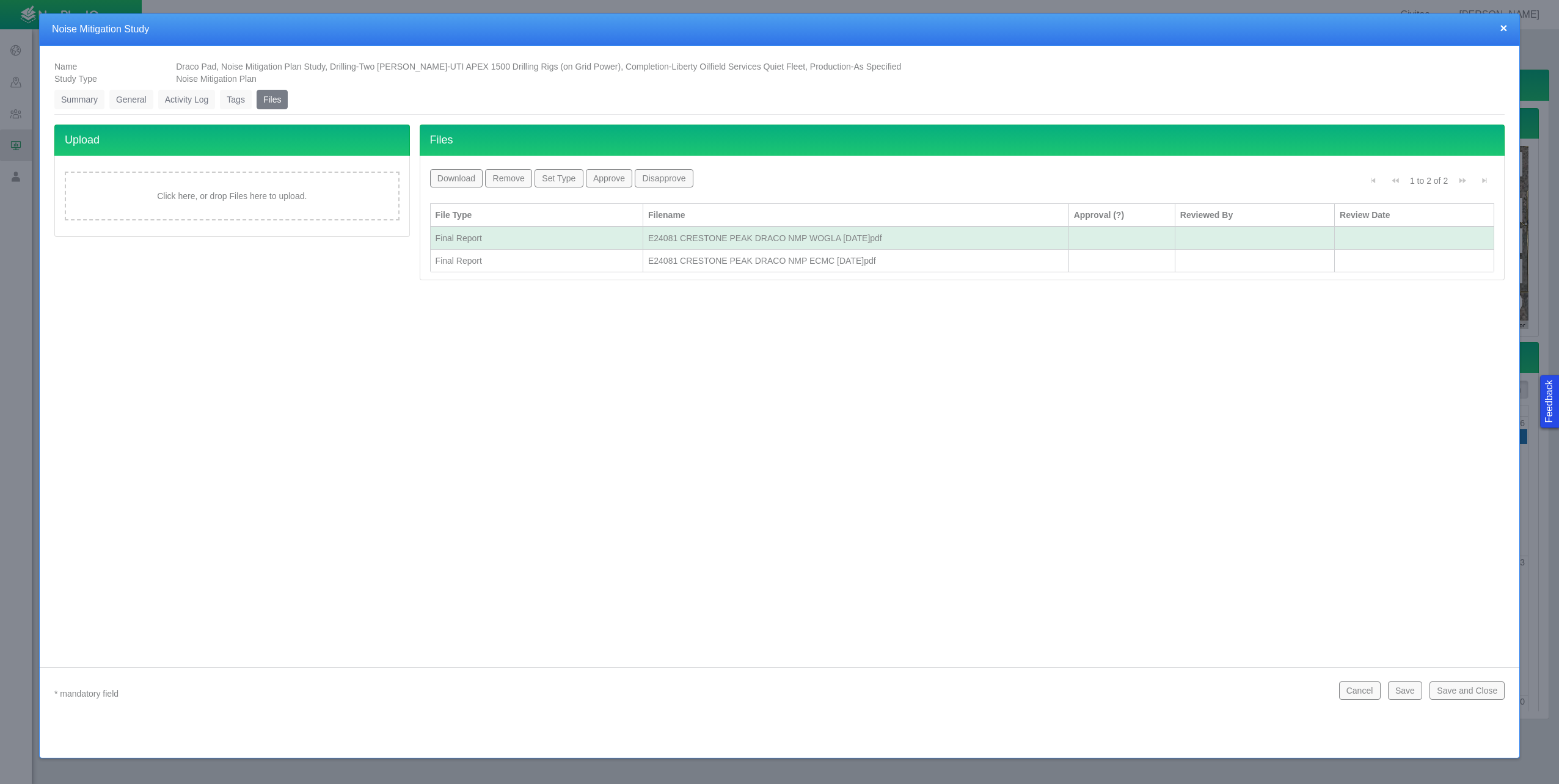
click at [461, 178] on button "Download" at bounding box center [456, 178] width 53 height 18
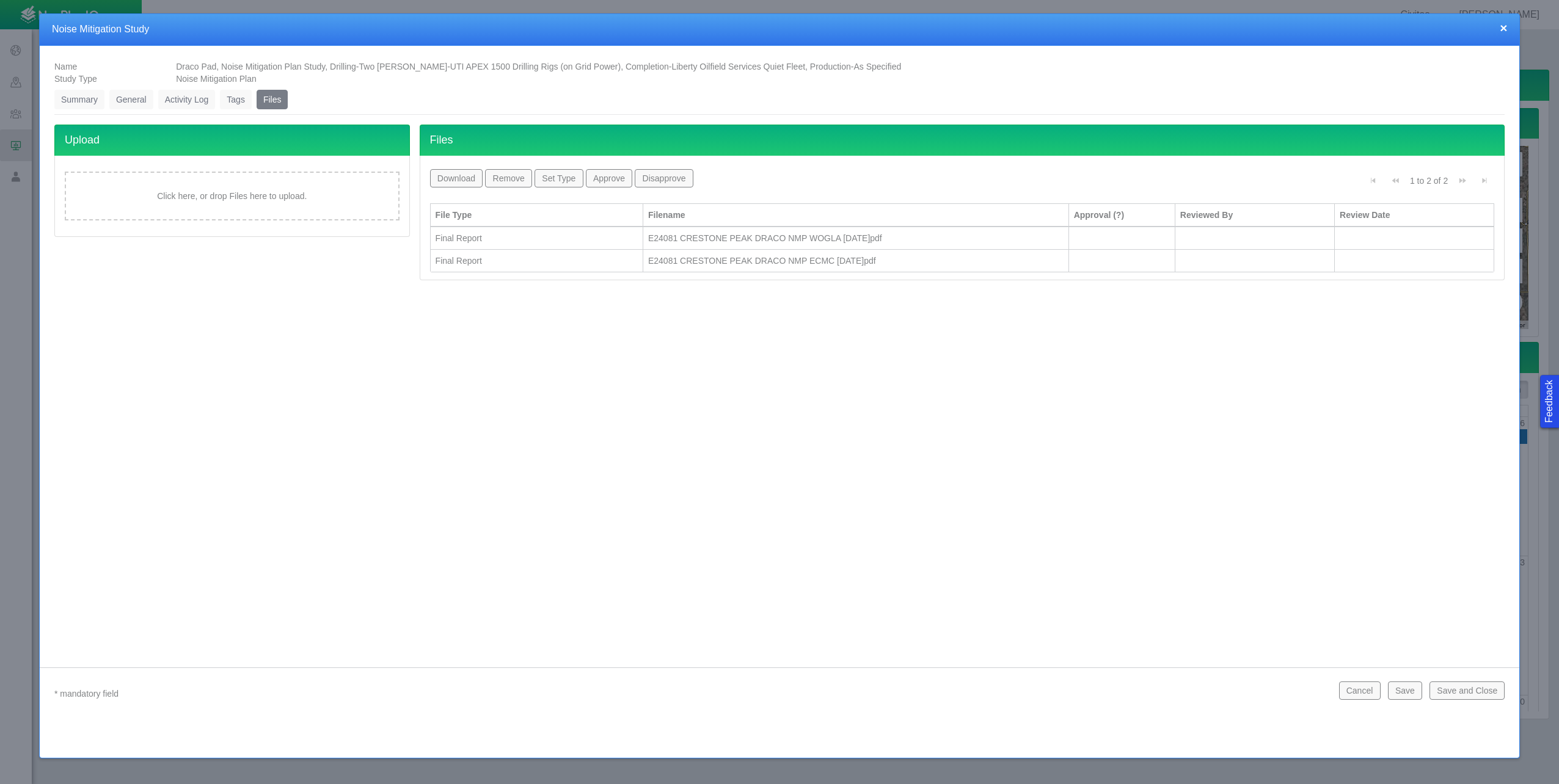
click at [1506, 28] on button "×" at bounding box center [1503, 27] width 8 height 13
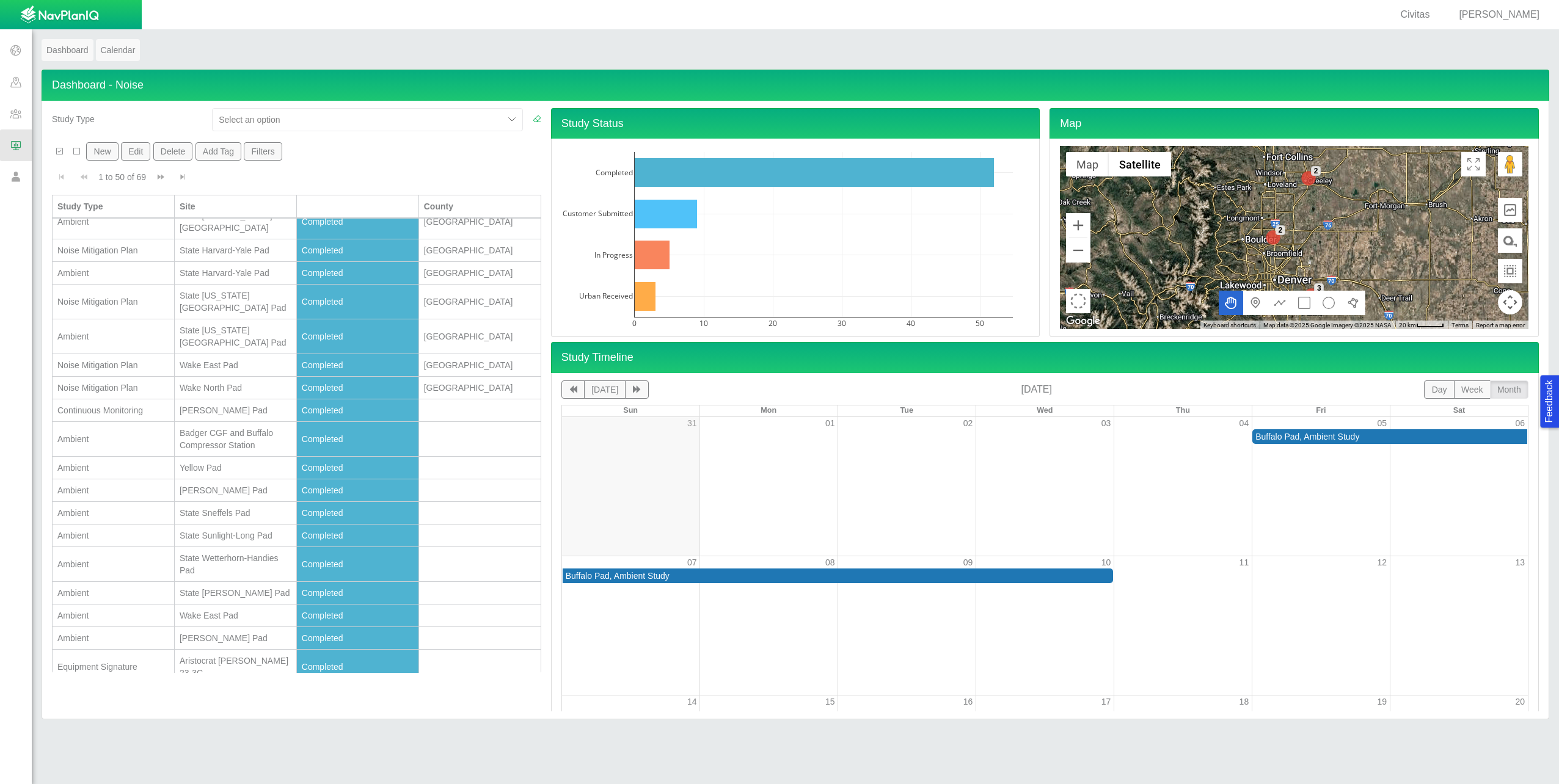
scroll to position [700, 0]
click at [220, 332] on div "Badger CGF and Buffalo Compressor Station" at bounding box center [235, 344] width 112 height 25
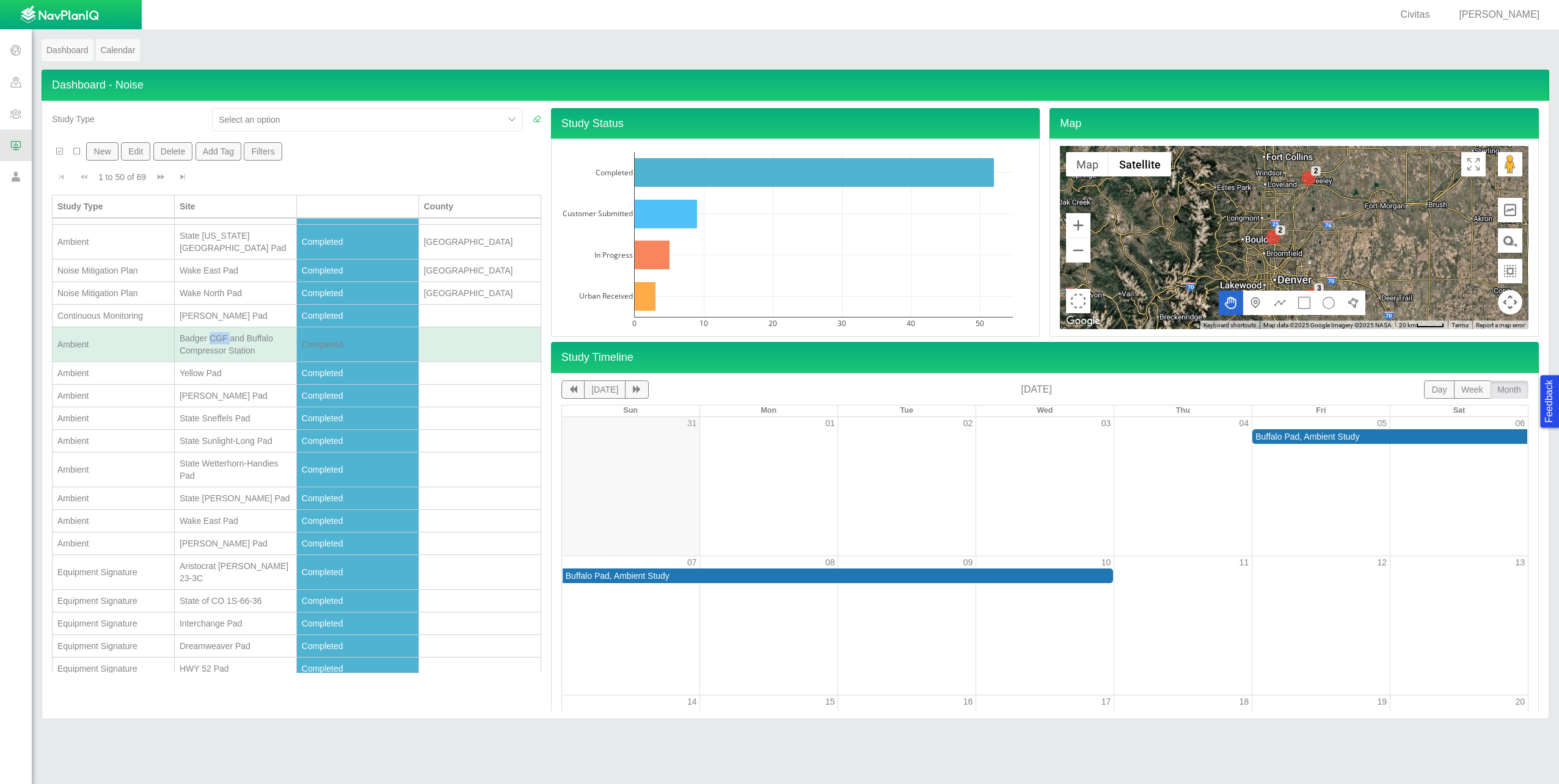
click at [220, 332] on div "Badger CGF and Buffalo Compressor Station" at bounding box center [235, 344] width 112 height 25
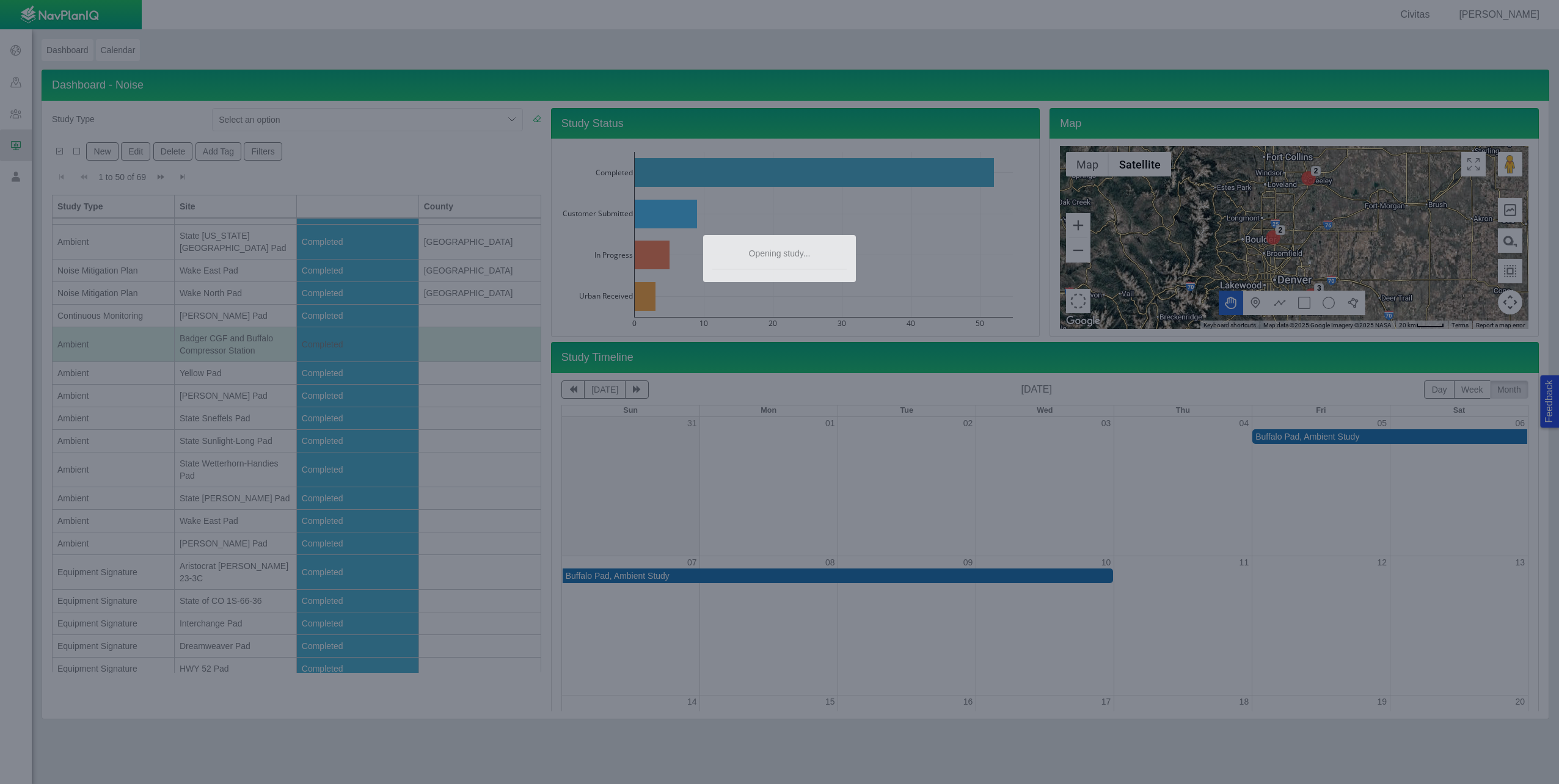
type textarea "x"
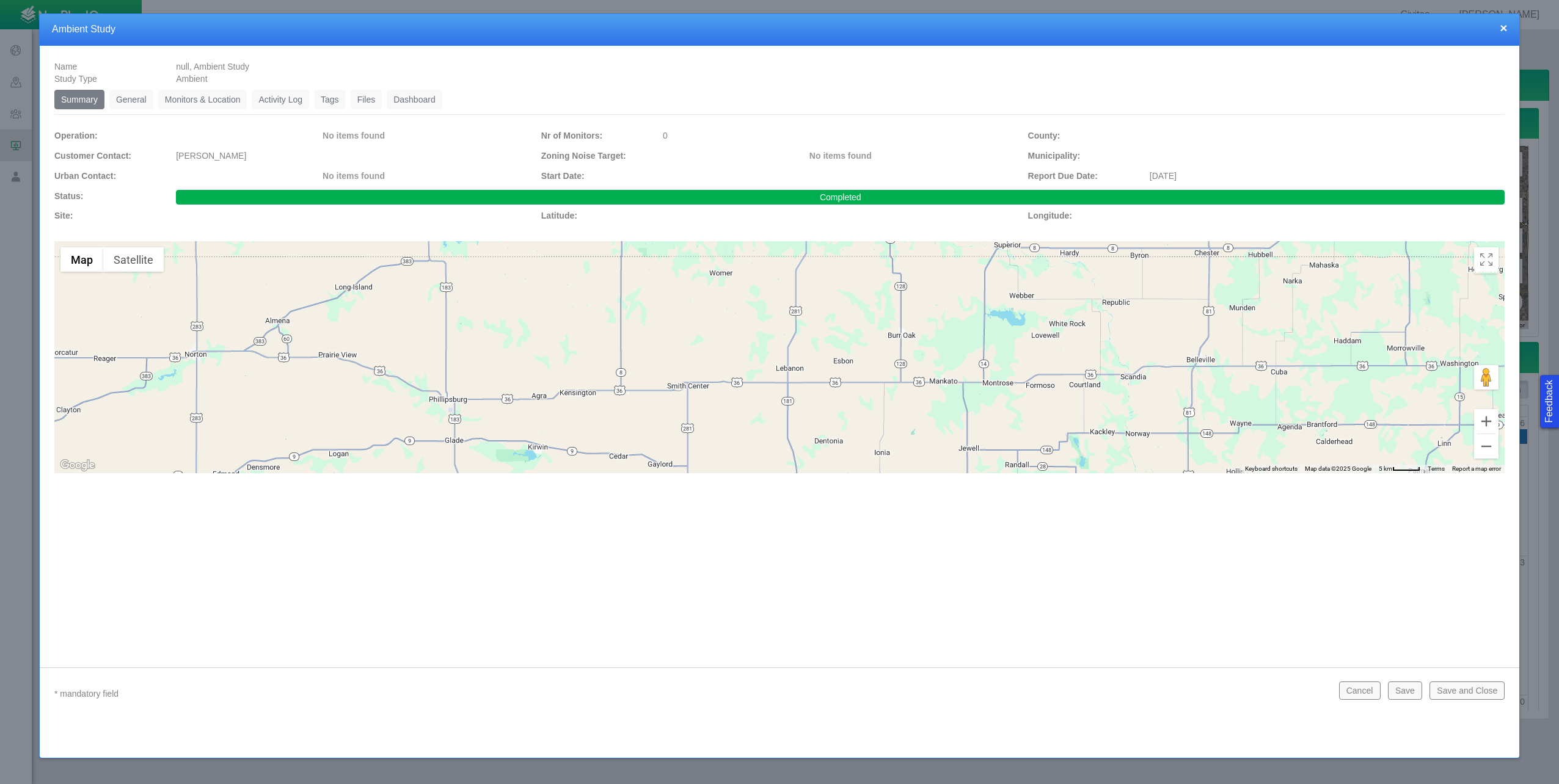
click at [374, 100] on link "Files" at bounding box center [367, 99] width 32 height 20
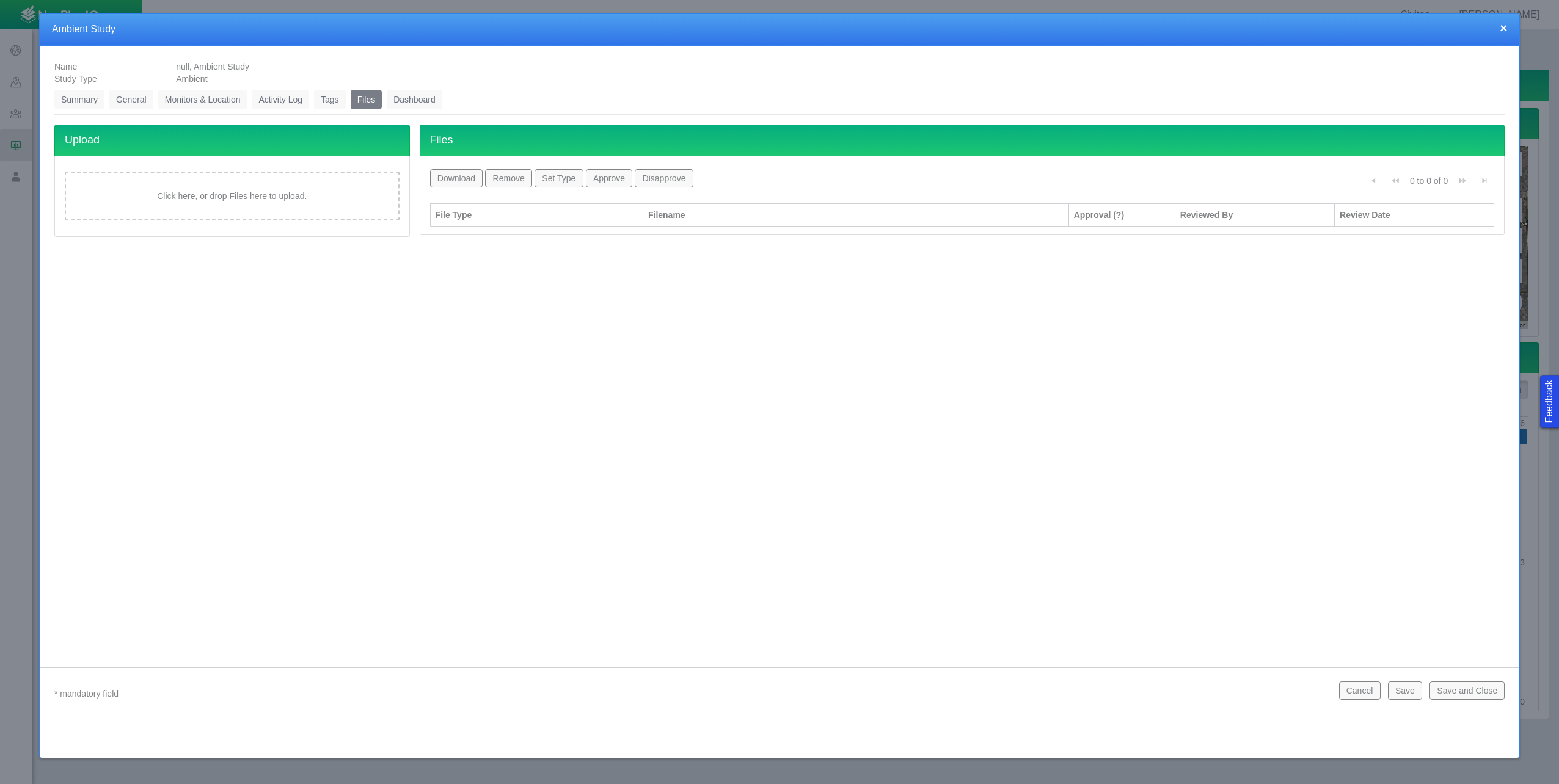
click at [96, 100] on link "Summary" at bounding box center [79, 99] width 50 height 20
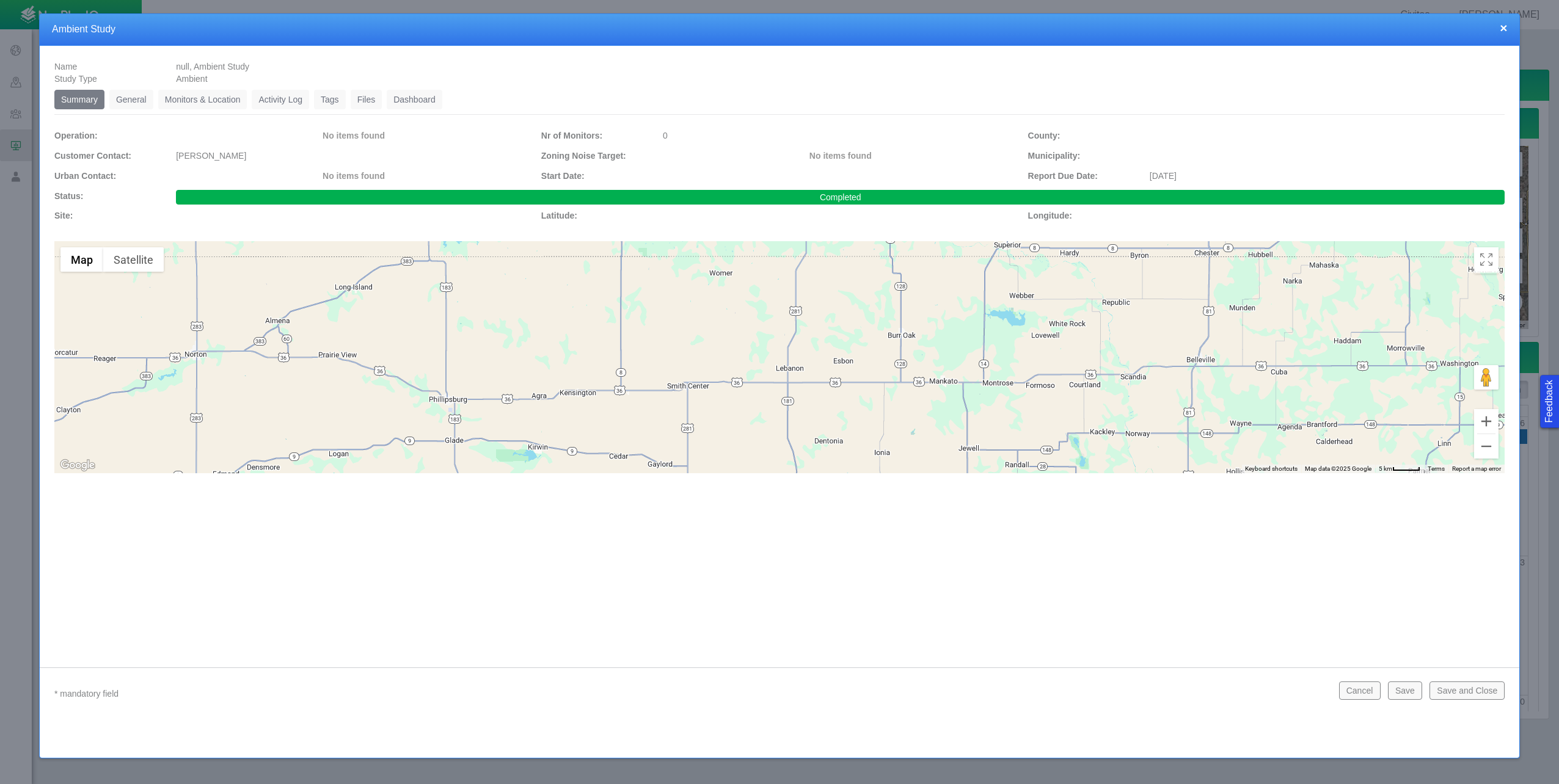
click at [128, 98] on link "General" at bounding box center [131, 99] width 44 height 20
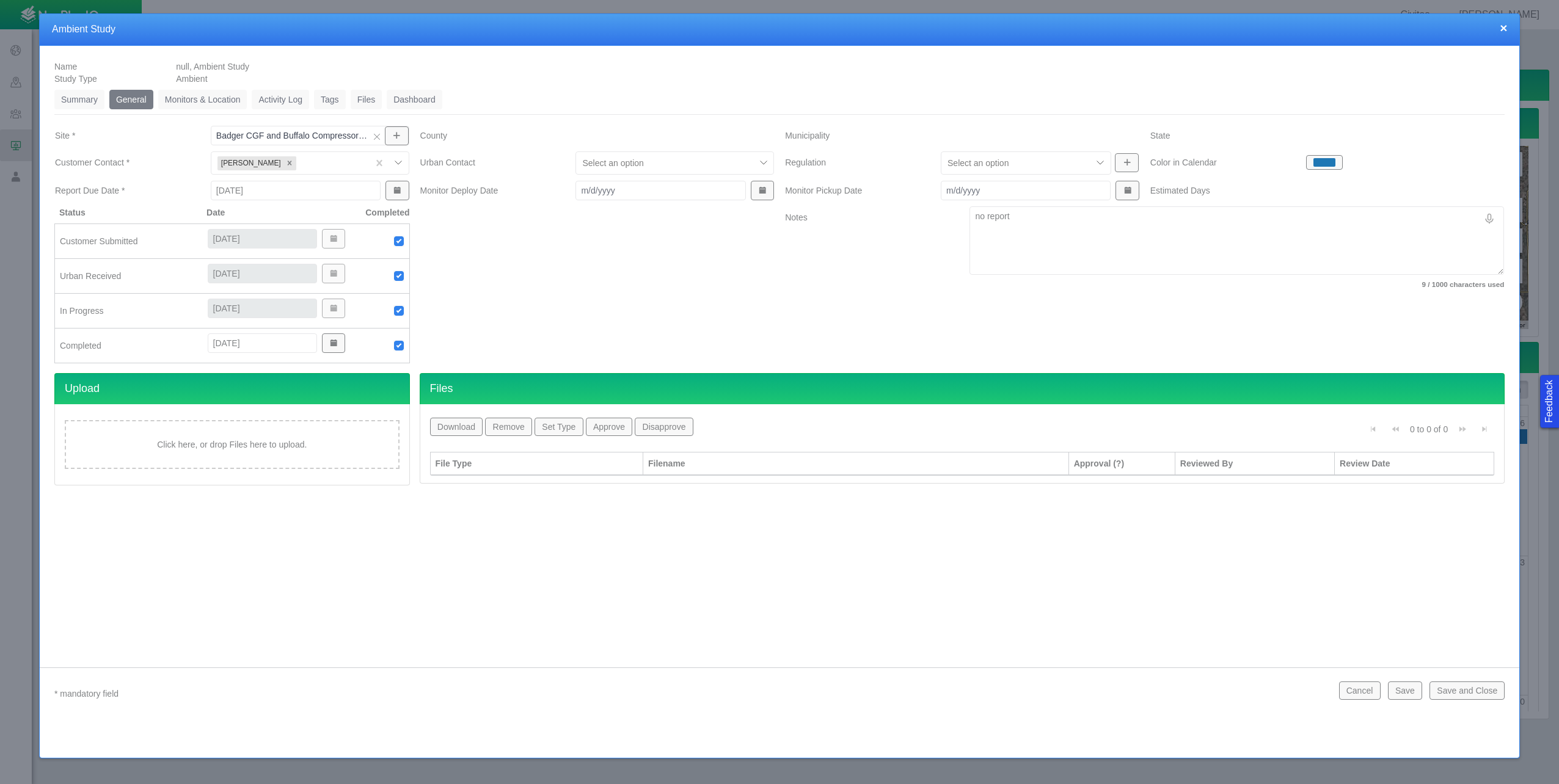
click at [188, 101] on link "Monitors & Location" at bounding box center [203, 99] width 89 height 20
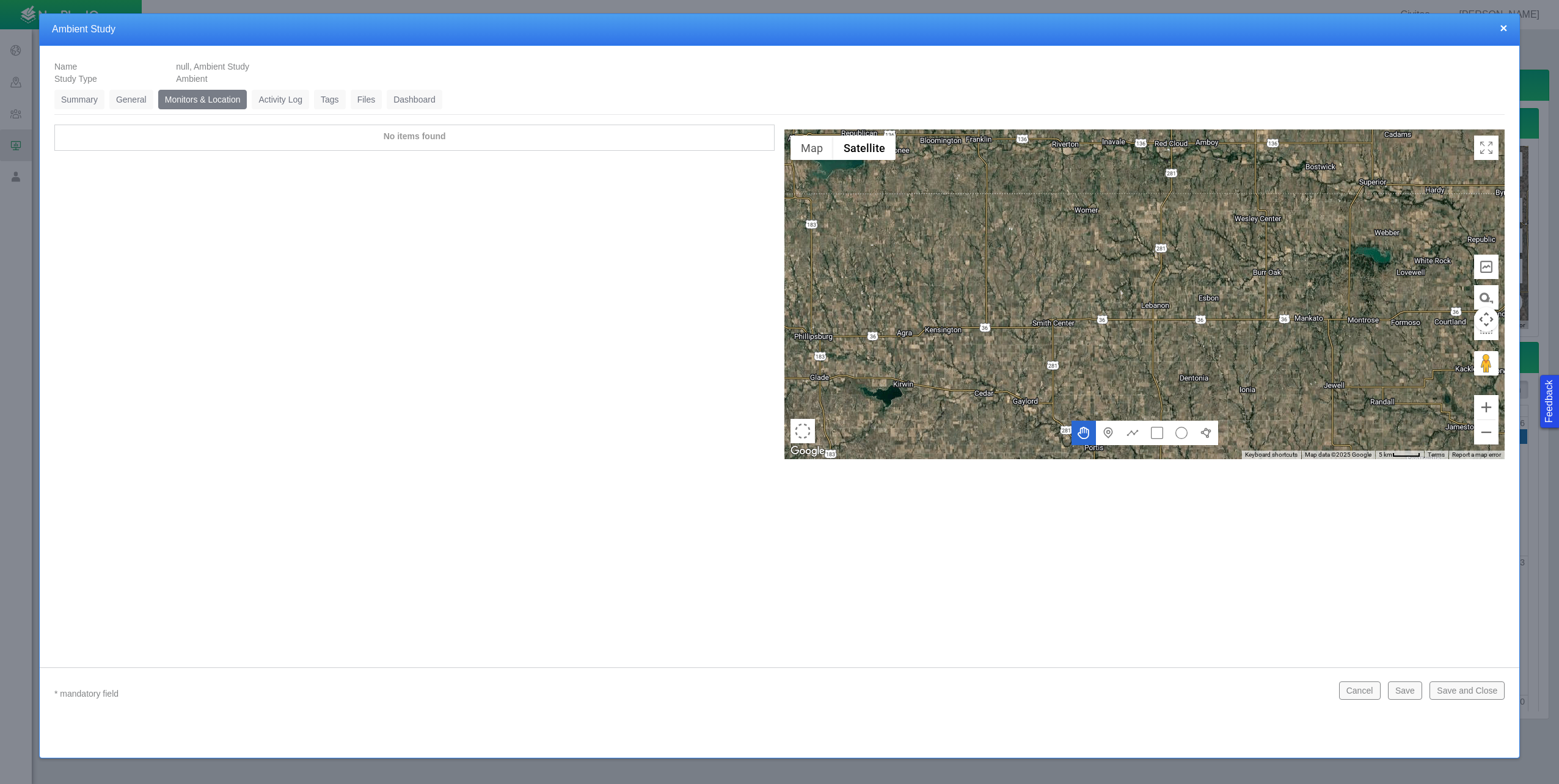
click at [278, 103] on link "Activity Log" at bounding box center [280, 99] width 57 height 20
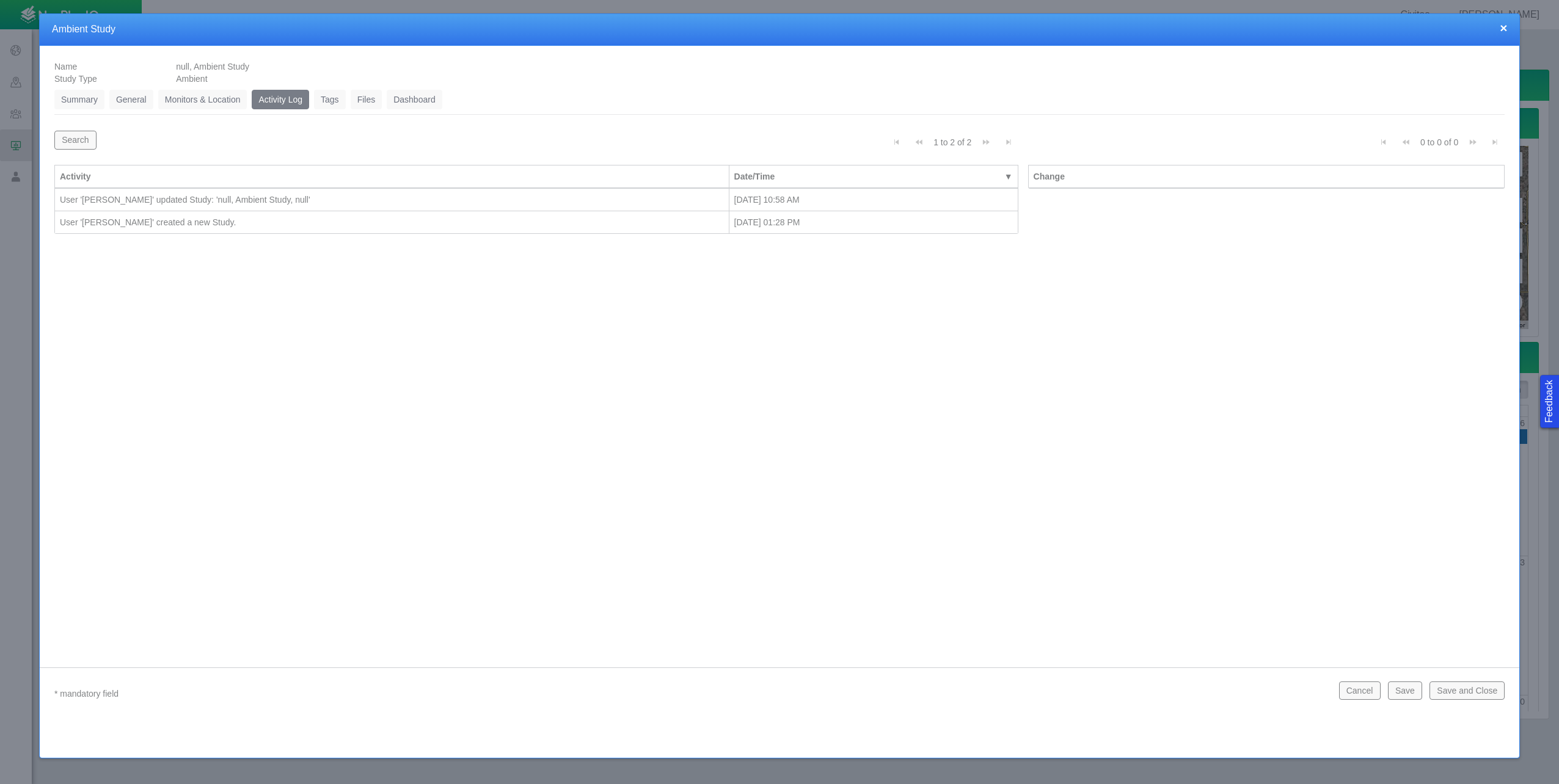
click at [1503, 32] on button "×" at bounding box center [1503, 27] width 8 height 13
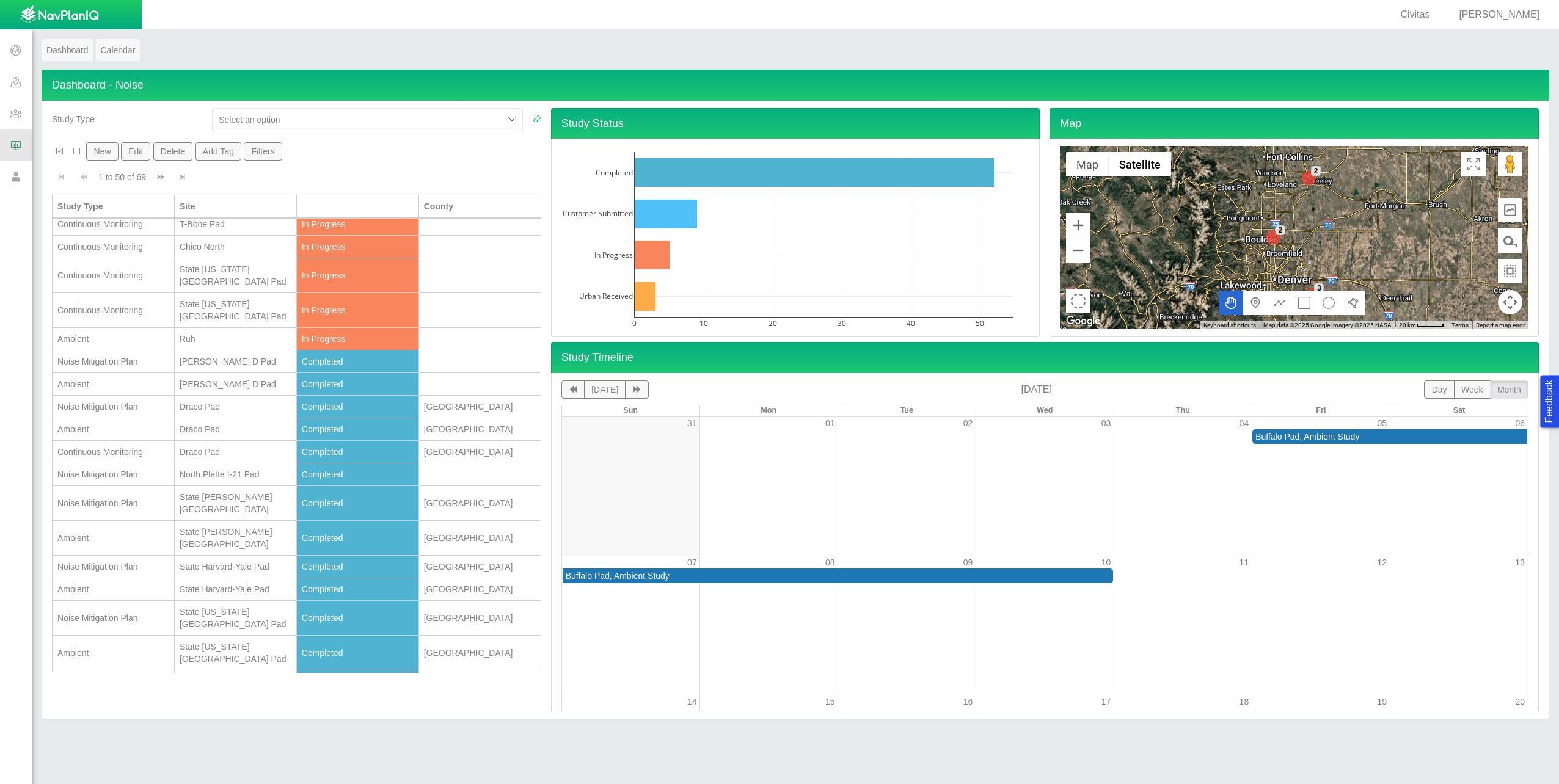
scroll to position [0, 0]
